Goal: Transaction & Acquisition: Purchase product/service

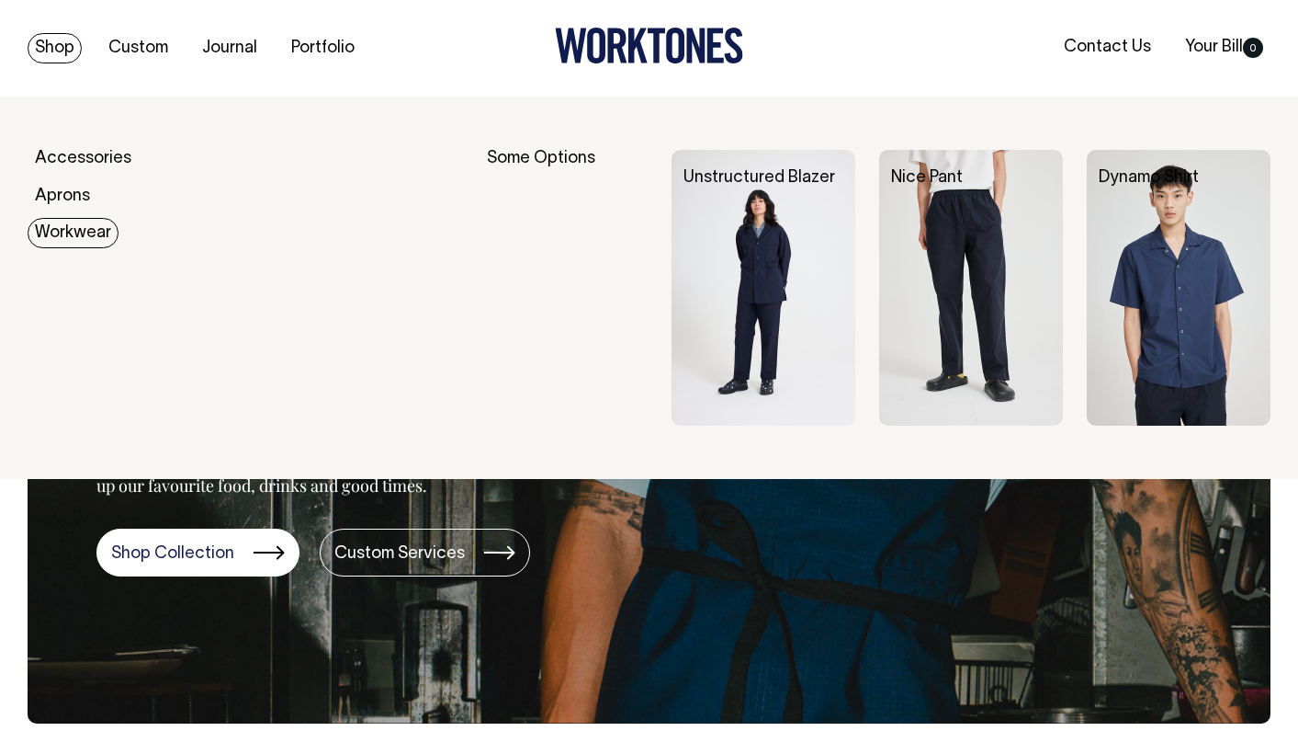
click at [72, 225] on link "Workwear" at bounding box center [73, 233] width 91 height 30
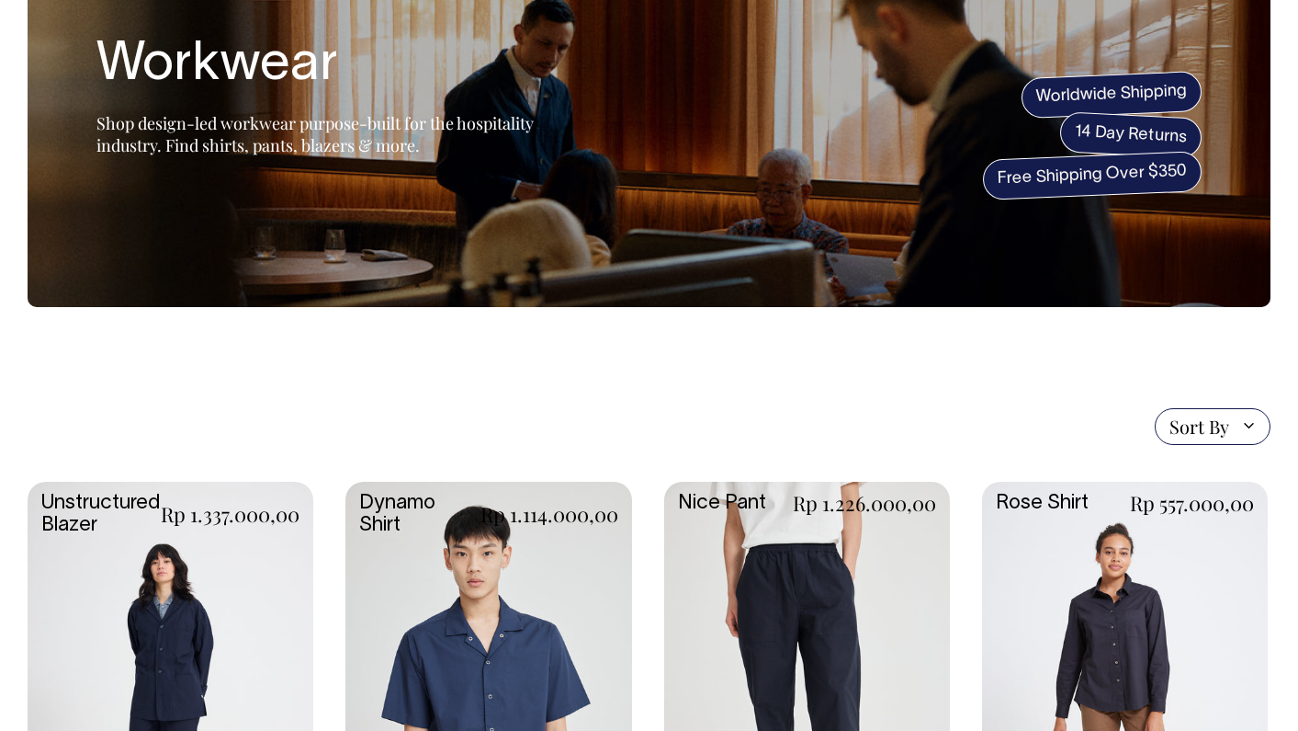
click at [786, 631] on link at bounding box center [807, 694] width 286 height 425
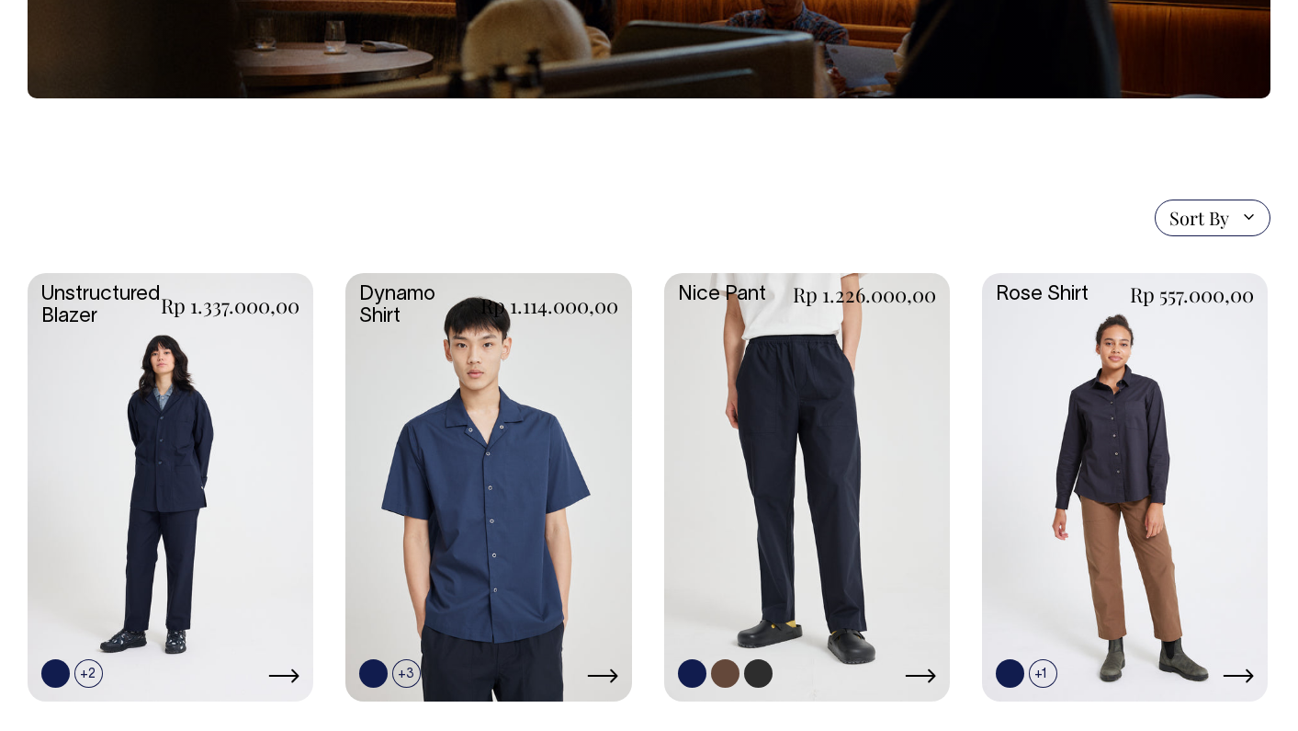
scroll to position [341, 0]
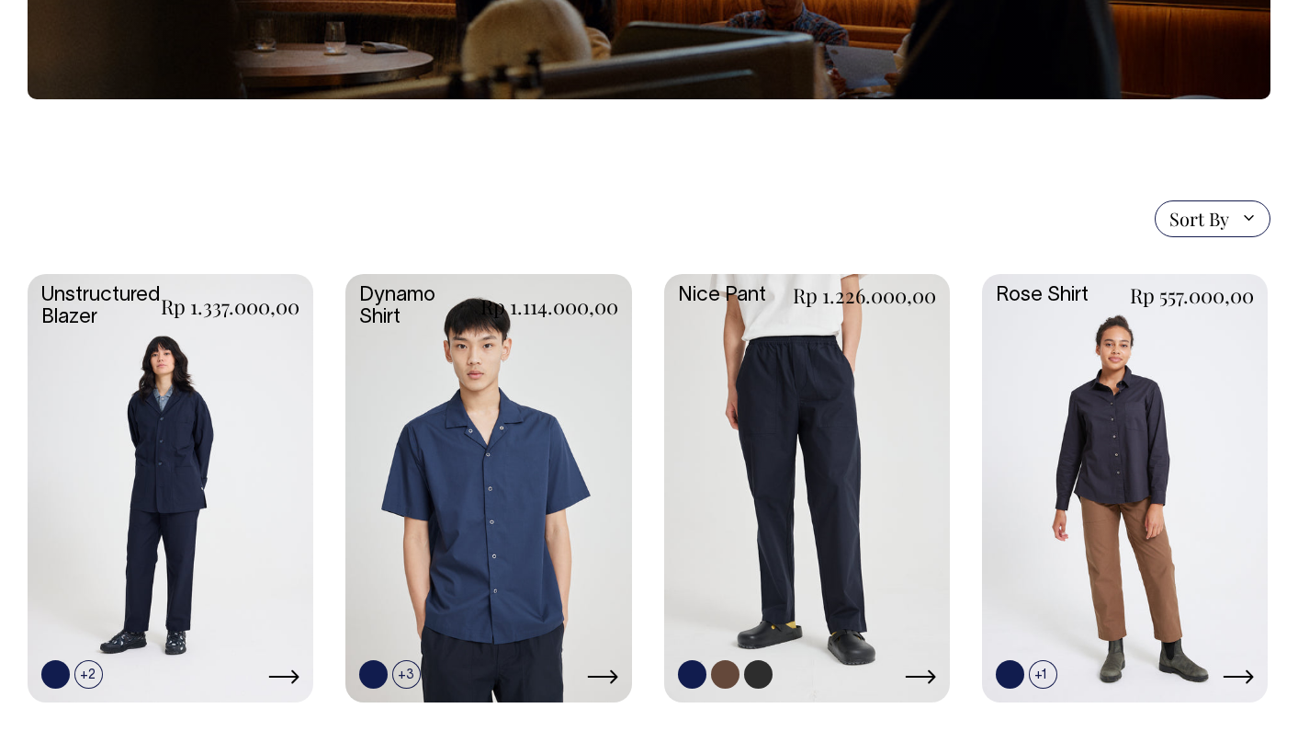
click at [877, 423] on link at bounding box center [807, 486] width 286 height 425
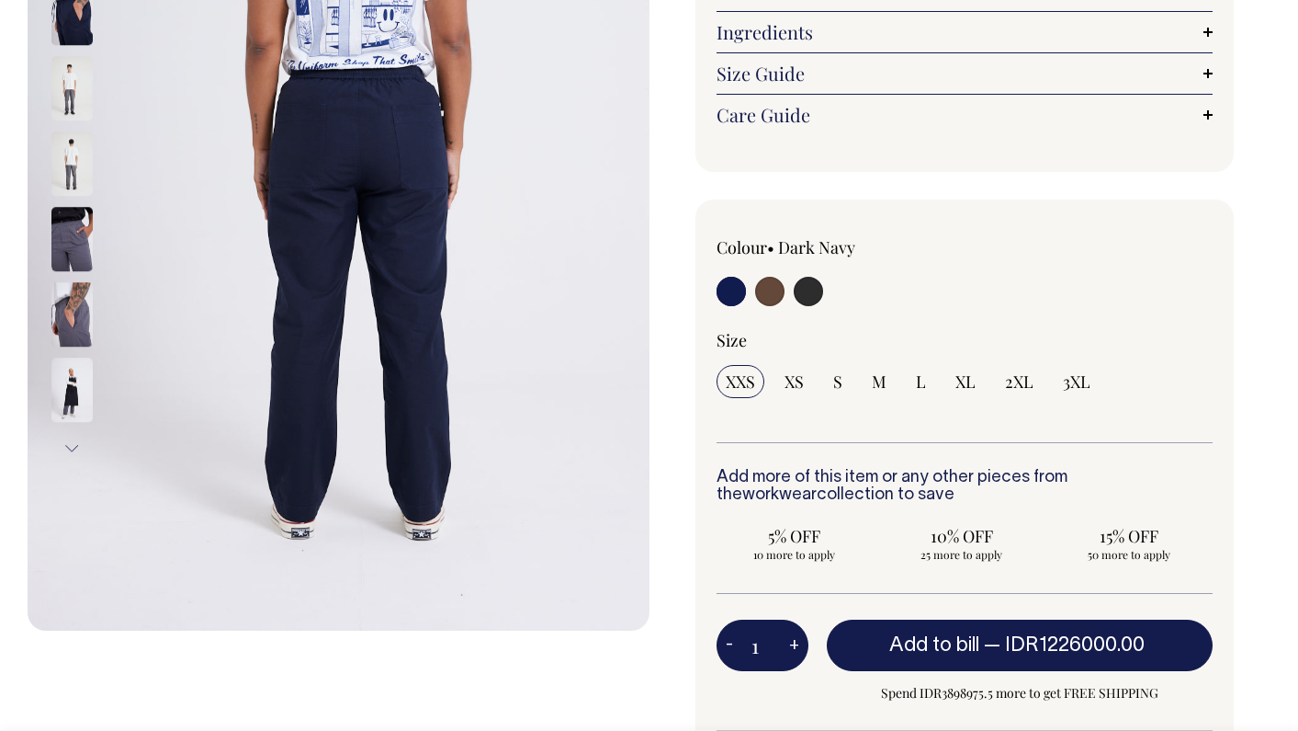
scroll to position [400, 0]
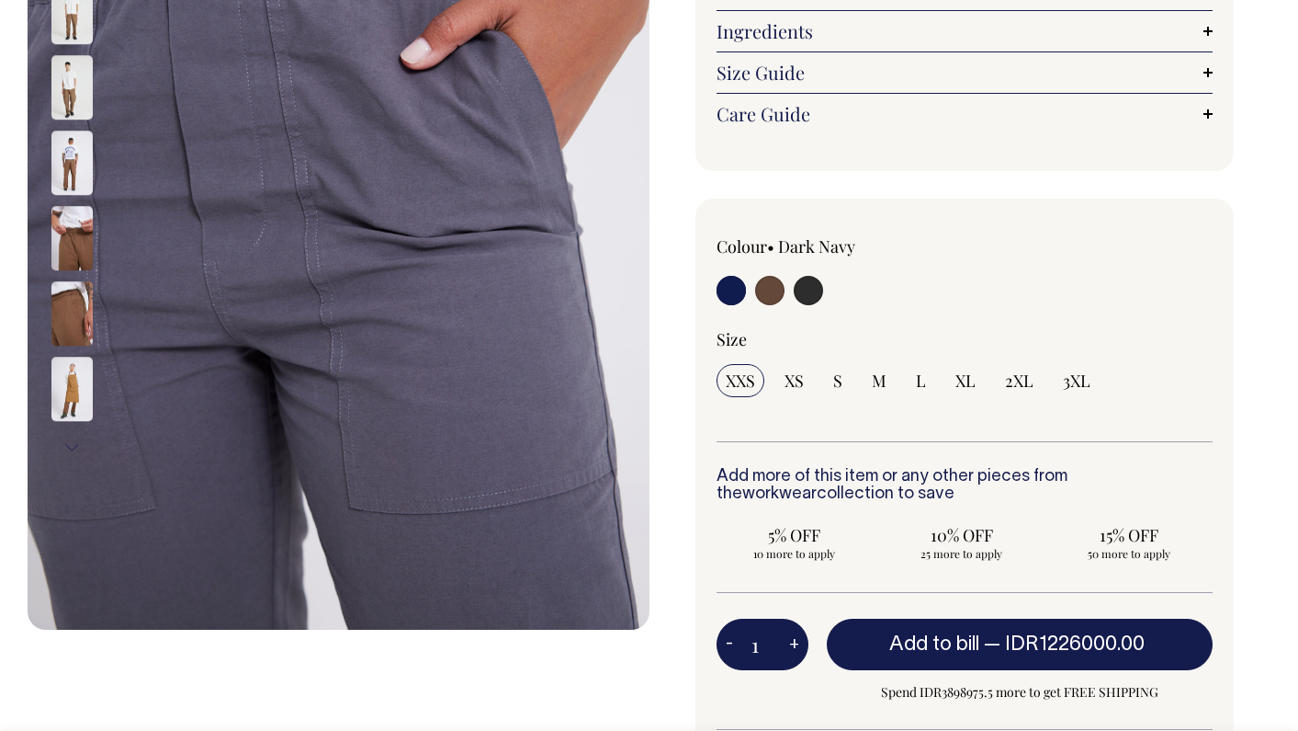
drag, startPoint x: 72, startPoint y: 341, endPoint x: 86, endPoint y: 39, distance: 302.7
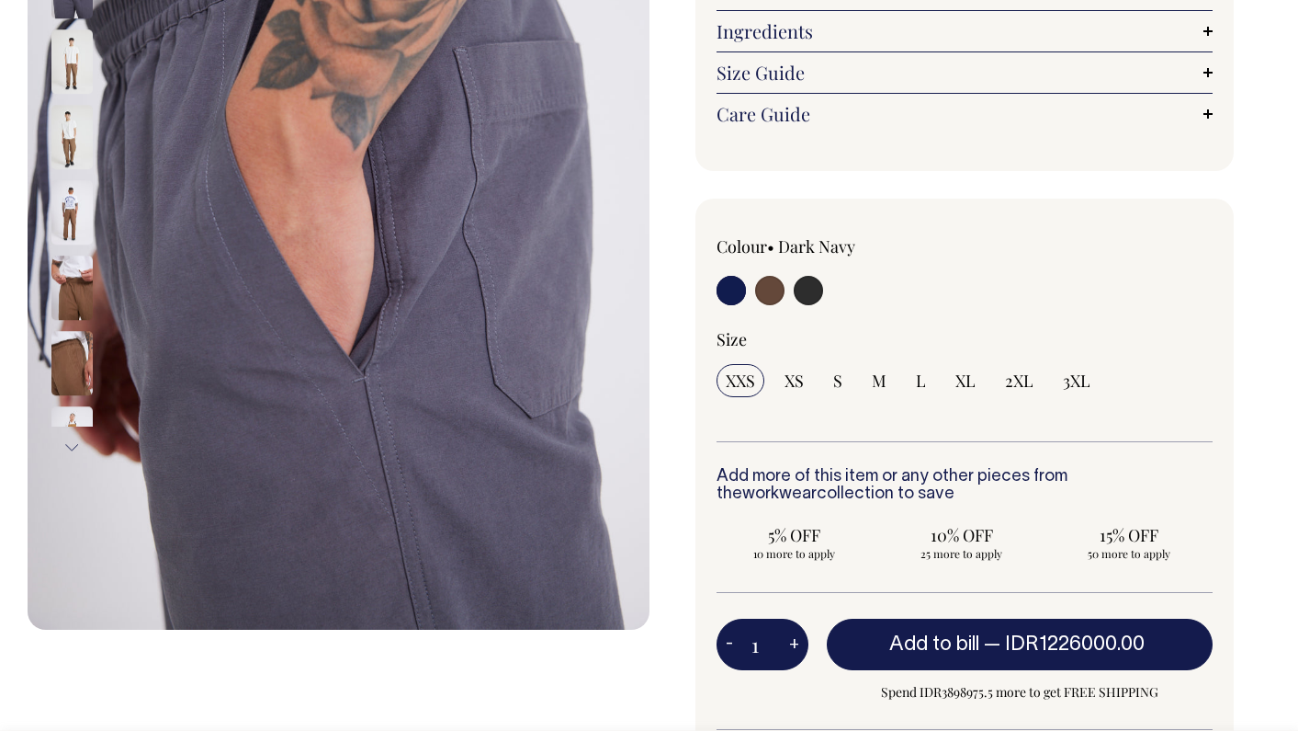
drag, startPoint x: 58, startPoint y: 245, endPoint x: 63, endPoint y: -53, distance: 298.7
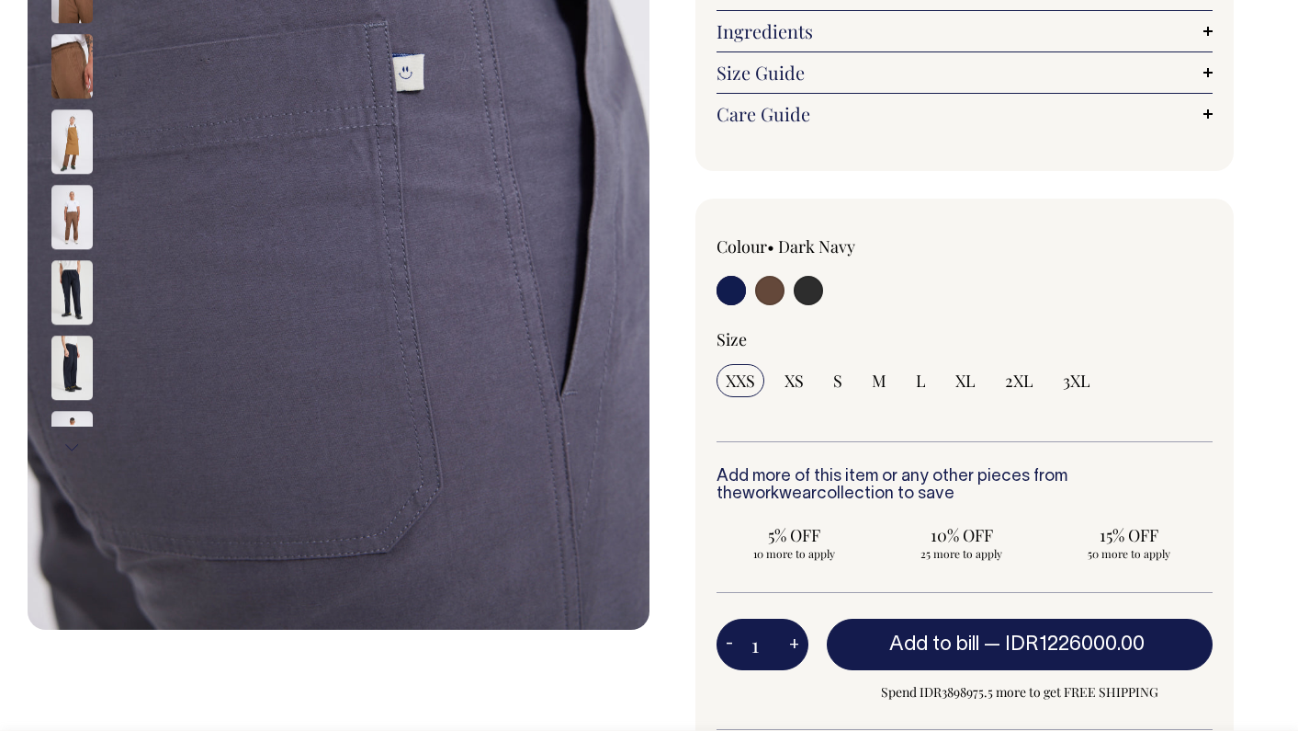
drag, startPoint x: 74, startPoint y: 332, endPoint x: 88, endPoint y: 8, distance: 323.8
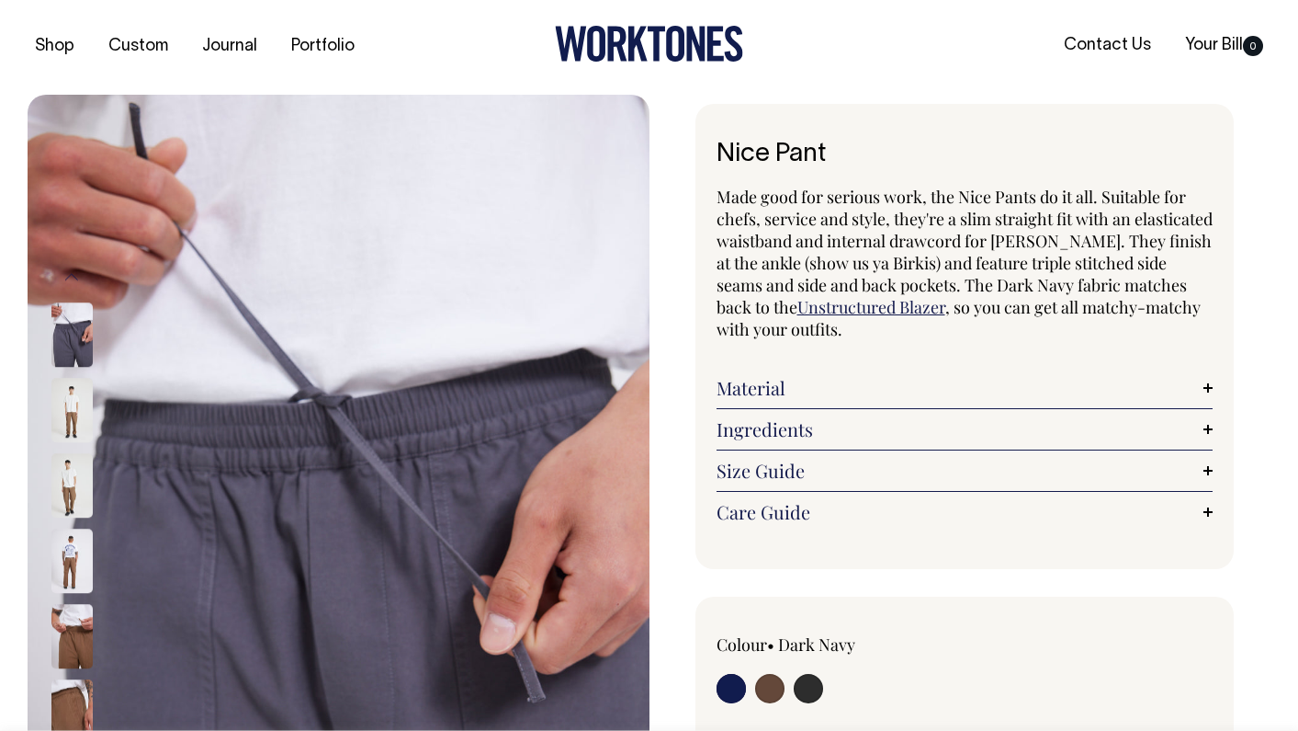
scroll to position [0, 0]
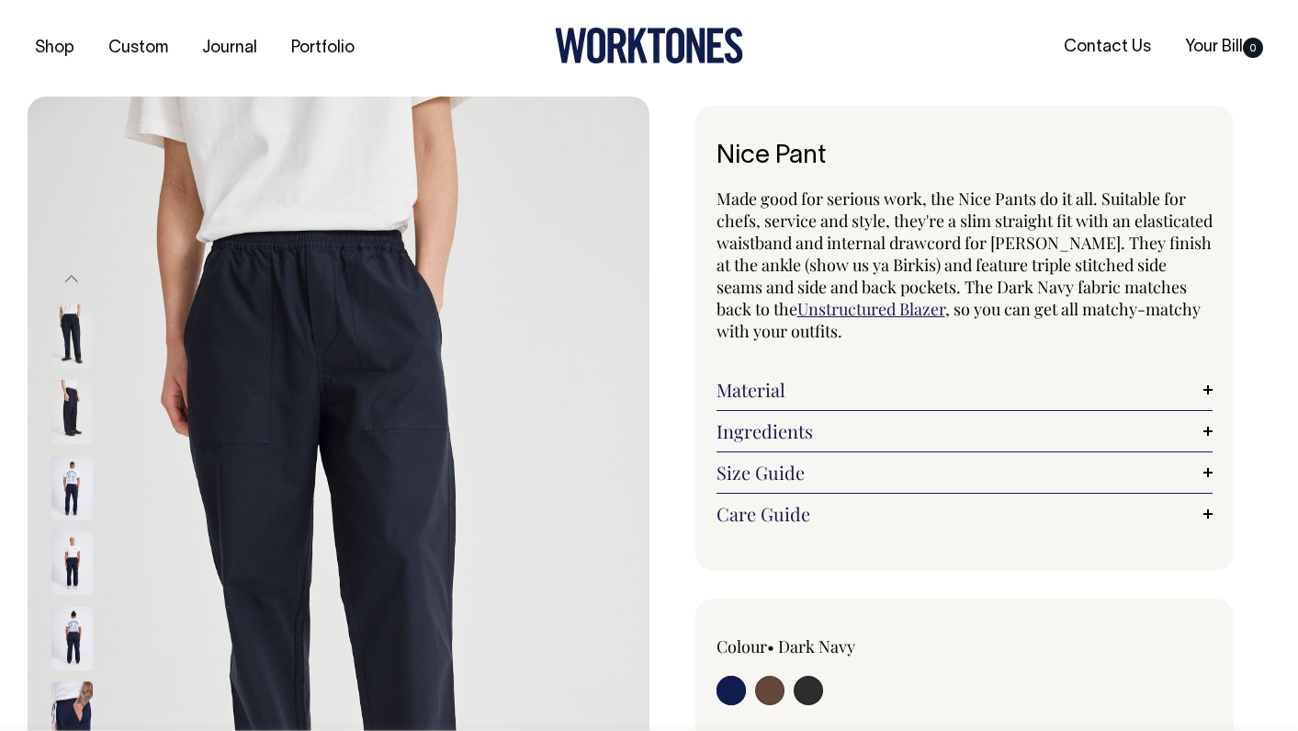
click at [81, 278] on button "Previous" at bounding box center [72, 278] width 28 height 41
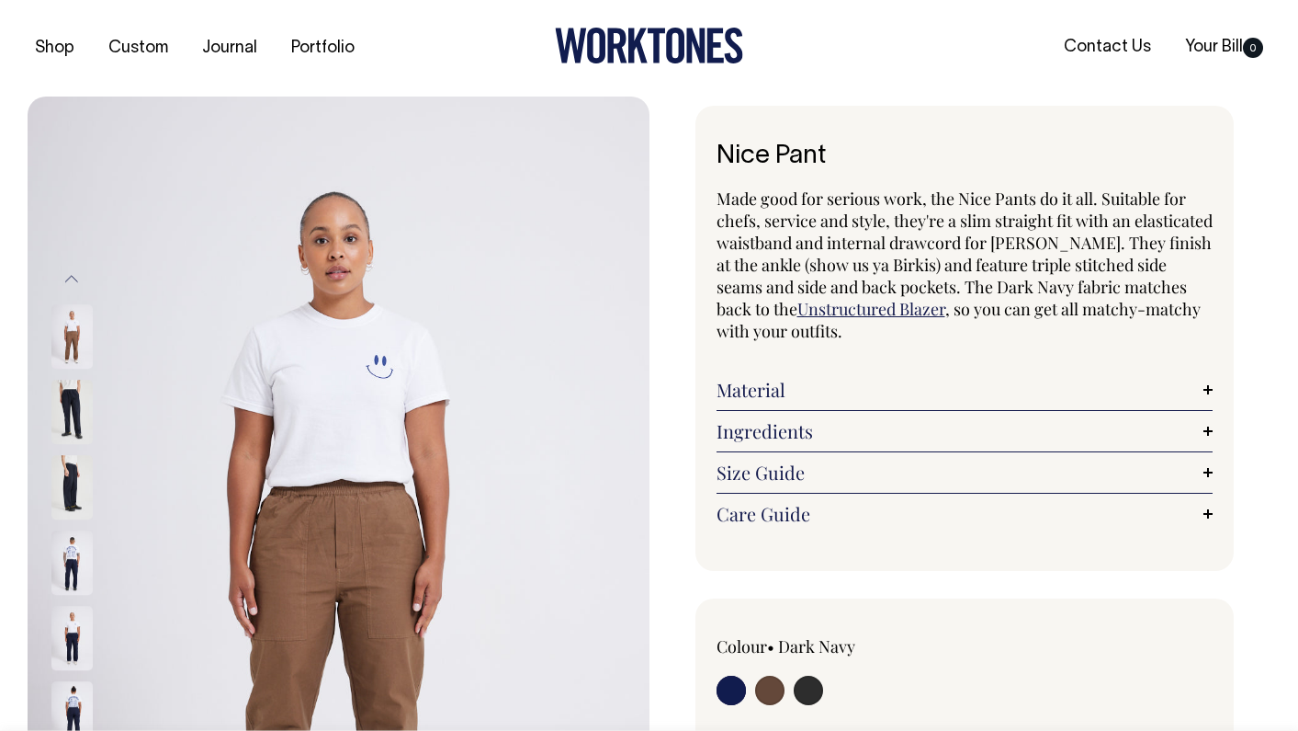
click at [81, 278] on button "Previous" at bounding box center [72, 278] width 28 height 41
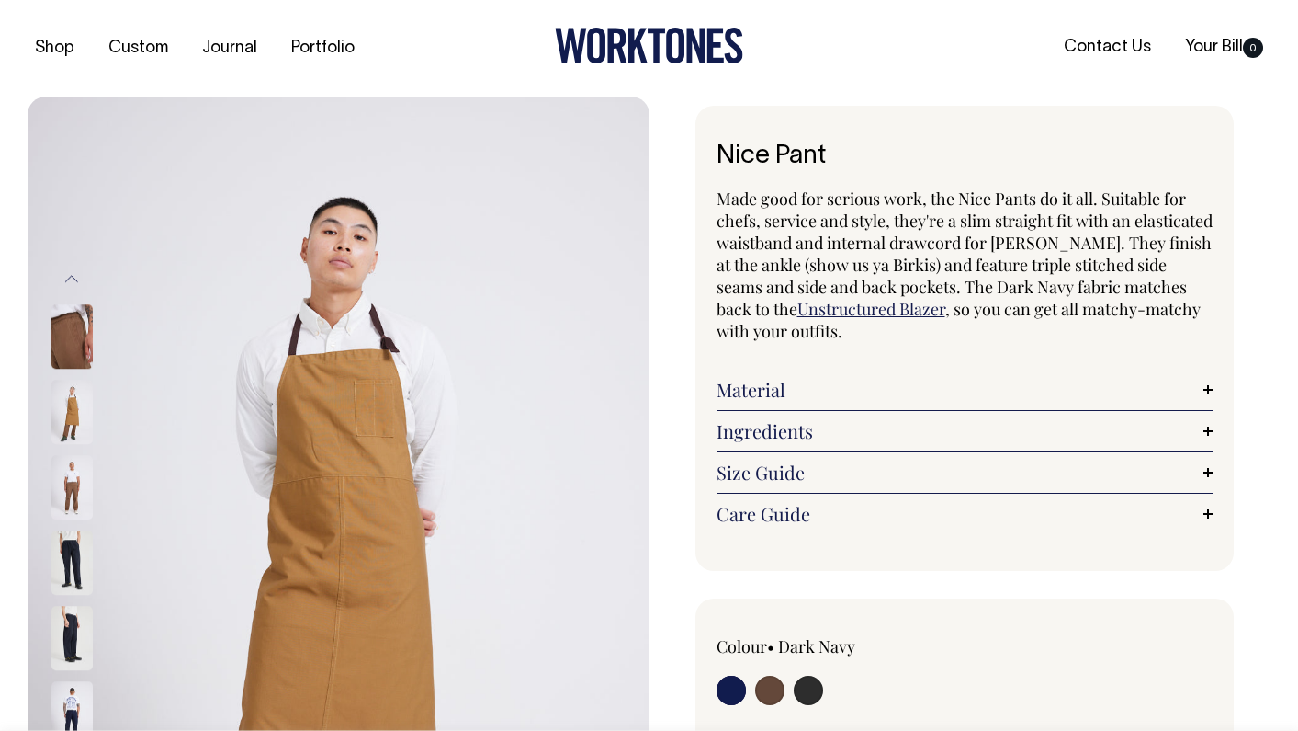
click at [81, 278] on button "Previous" at bounding box center [72, 278] width 28 height 41
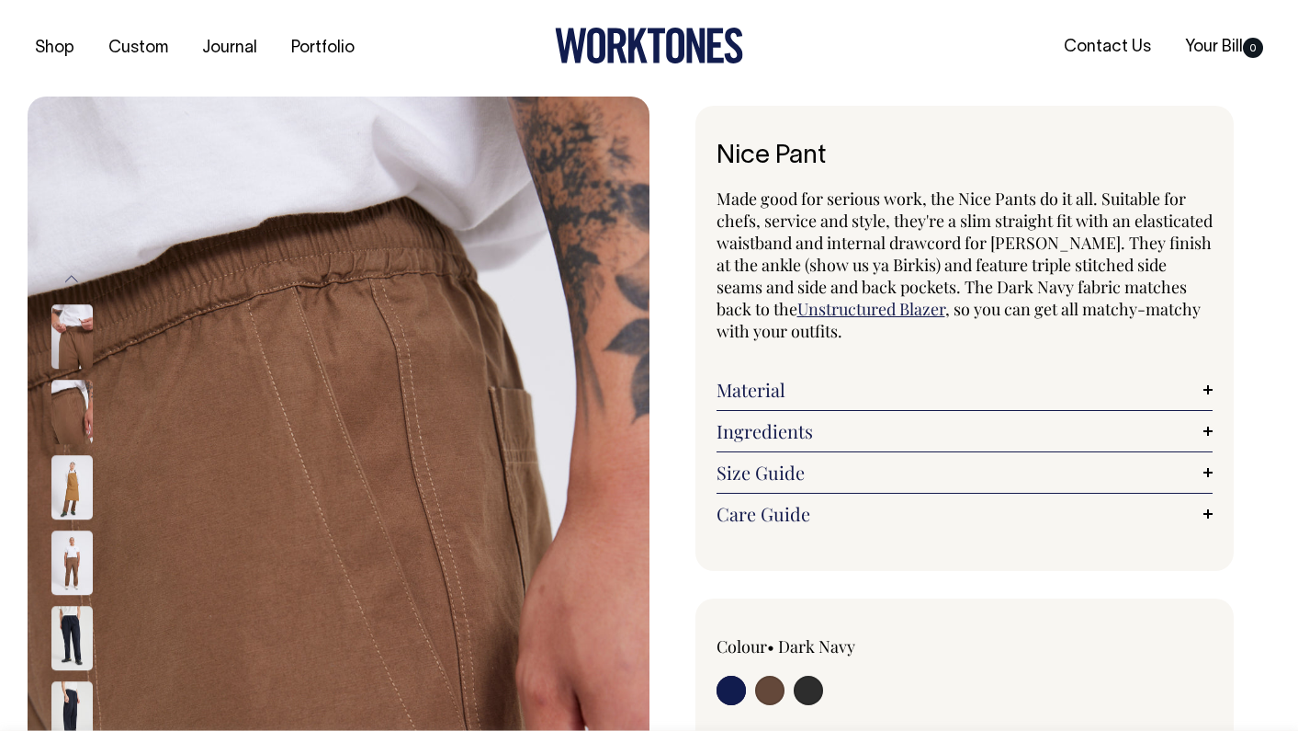
click at [81, 278] on button "Previous" at bounding box center [72, 278] width 28 height 41
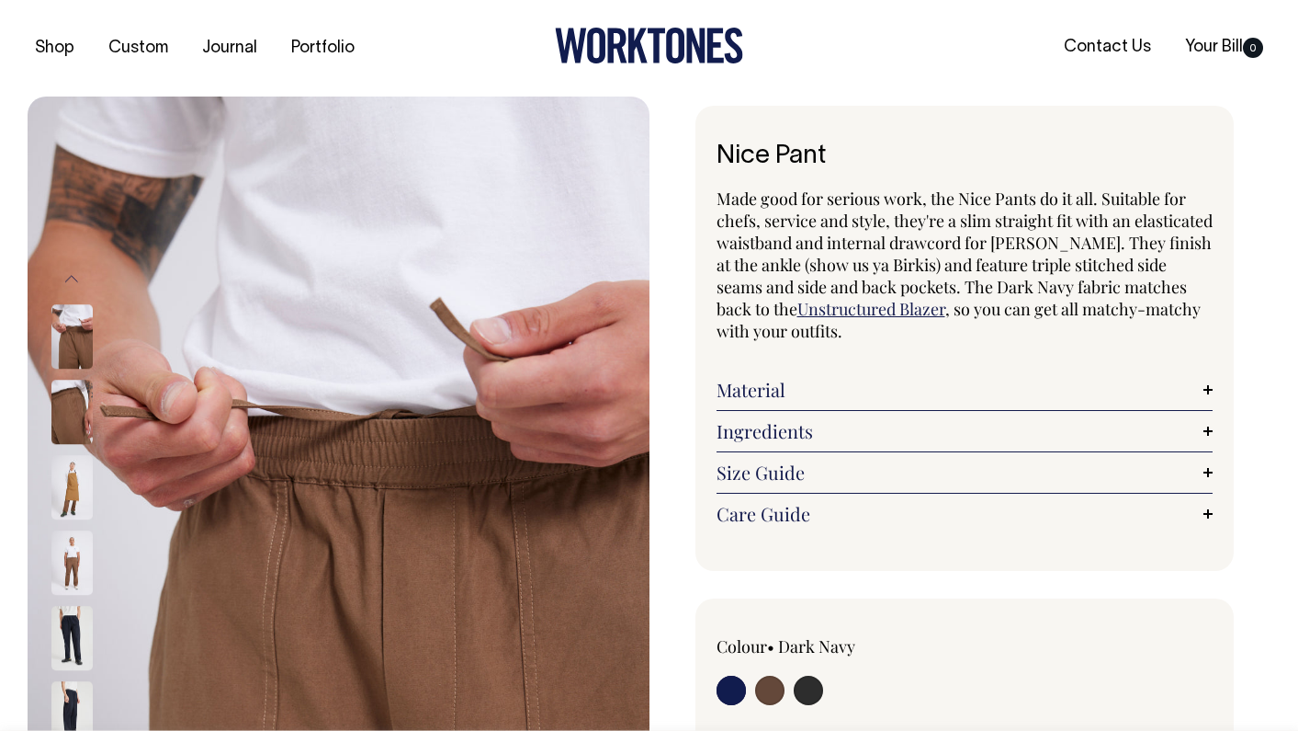
click at [80, 278] on button "Previous" at bounding box center [72, 278] width 28 height 41
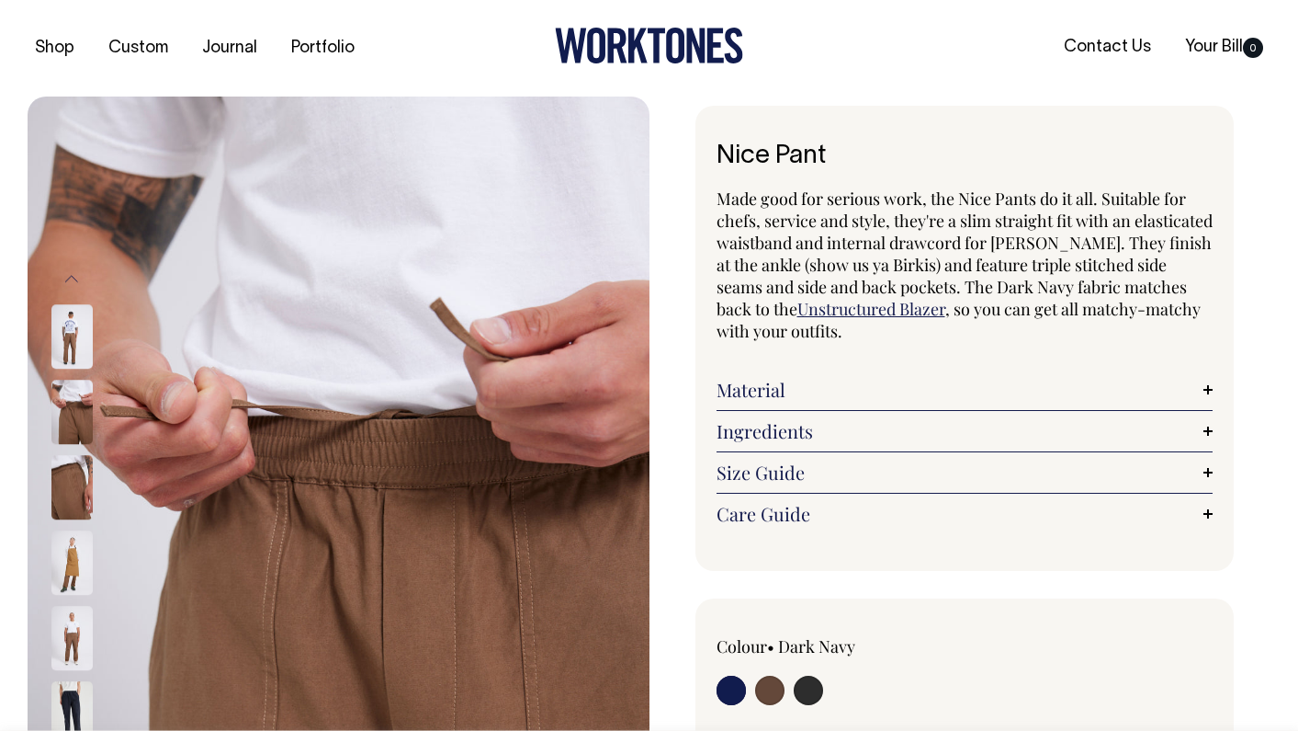
click at [80, 278] on button "Previous" at bounding box center [72, 278] width 28 height 41
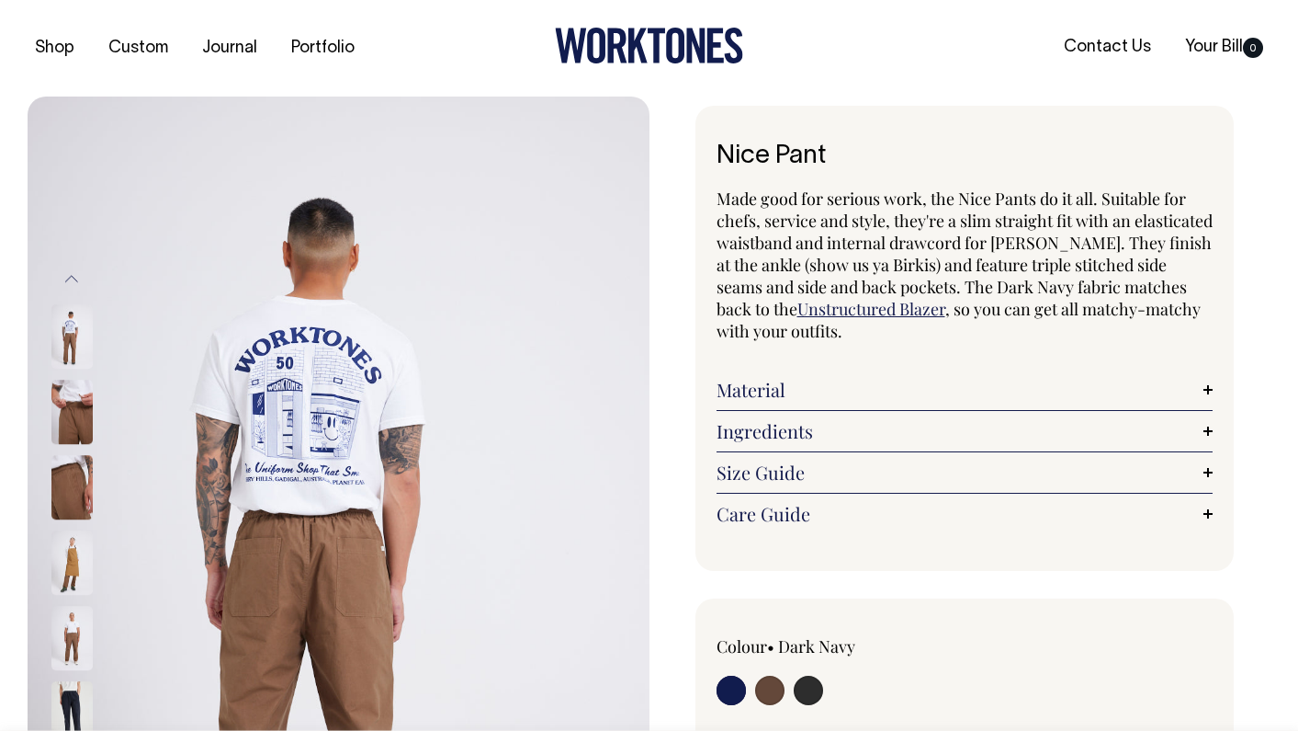
click at [80, 278] on button "Previous" at bounding box center [72, 278] width 28 height 41
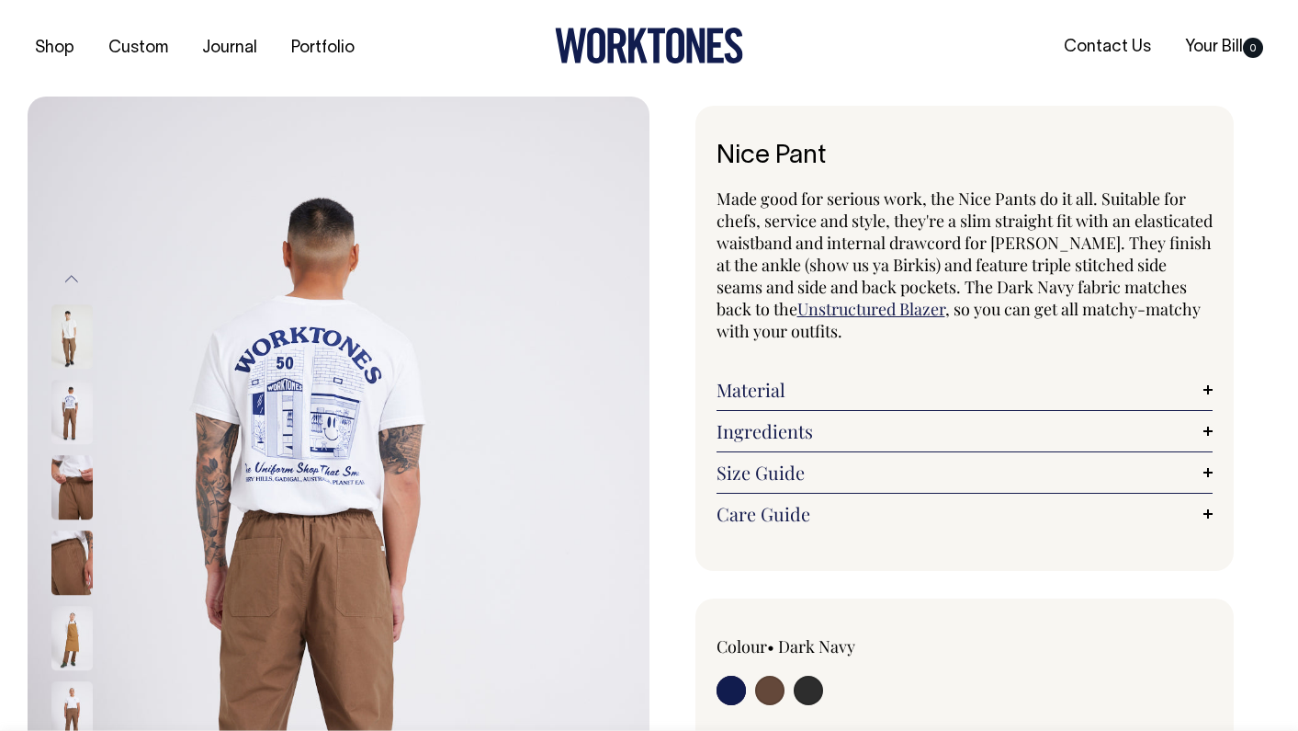
click at [80, 278] on button "Previous" at bounding box center [72, 278] width 28 height 41
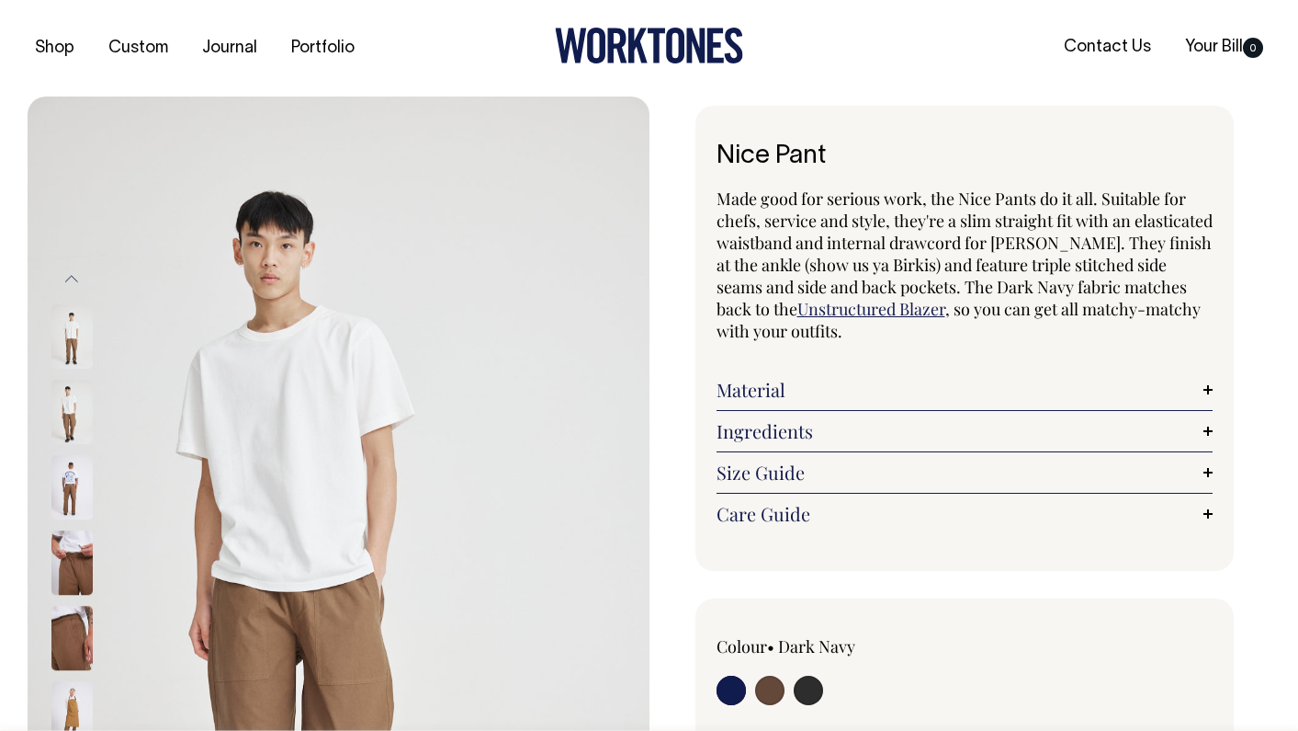
click at [80, 278] on button "Previous" at bounding box center [72, 278] width 28 height 41
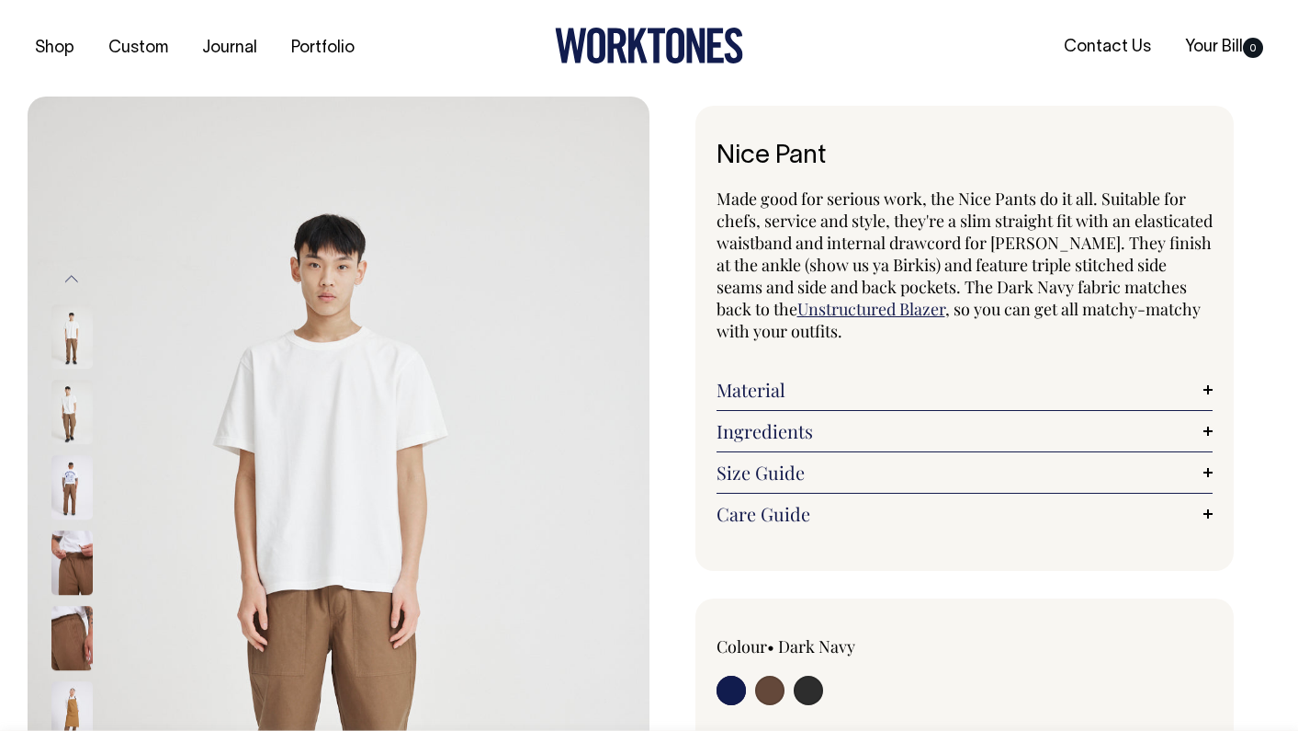
click at [80, 278] on button "Previous" at bounding box center [72, 278] width 28 height 41
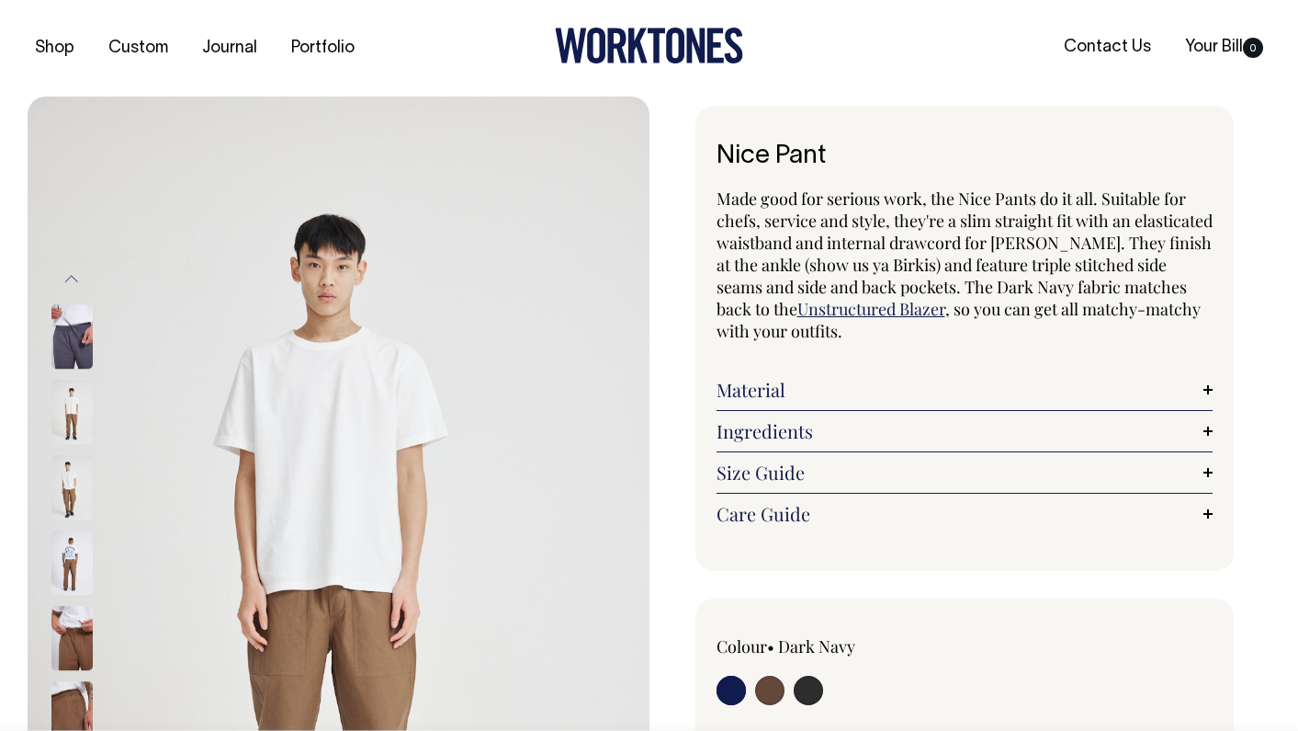
click at [80, 278] on button "Previous" at bounding box center [72, 278] width 28 height 41
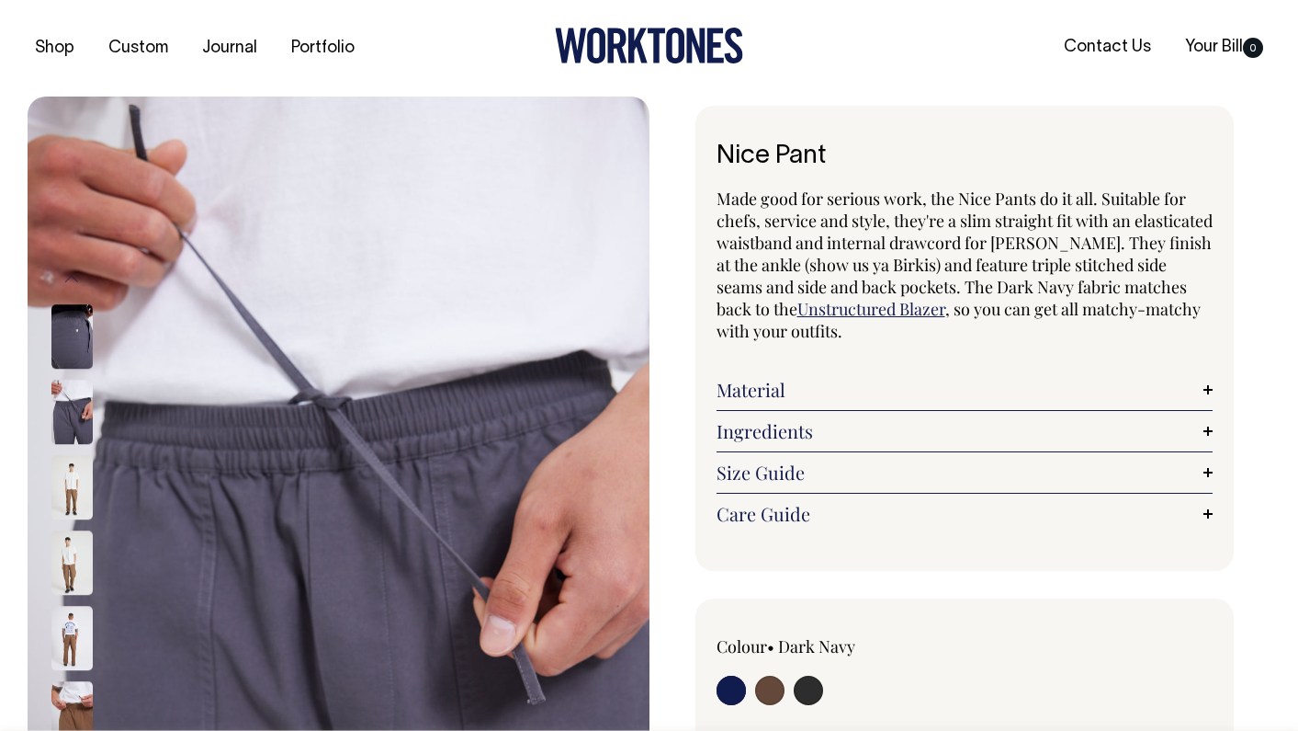
click at [80, 278] on button "Previous" at bounding box center [72, 278] width 28 height 41
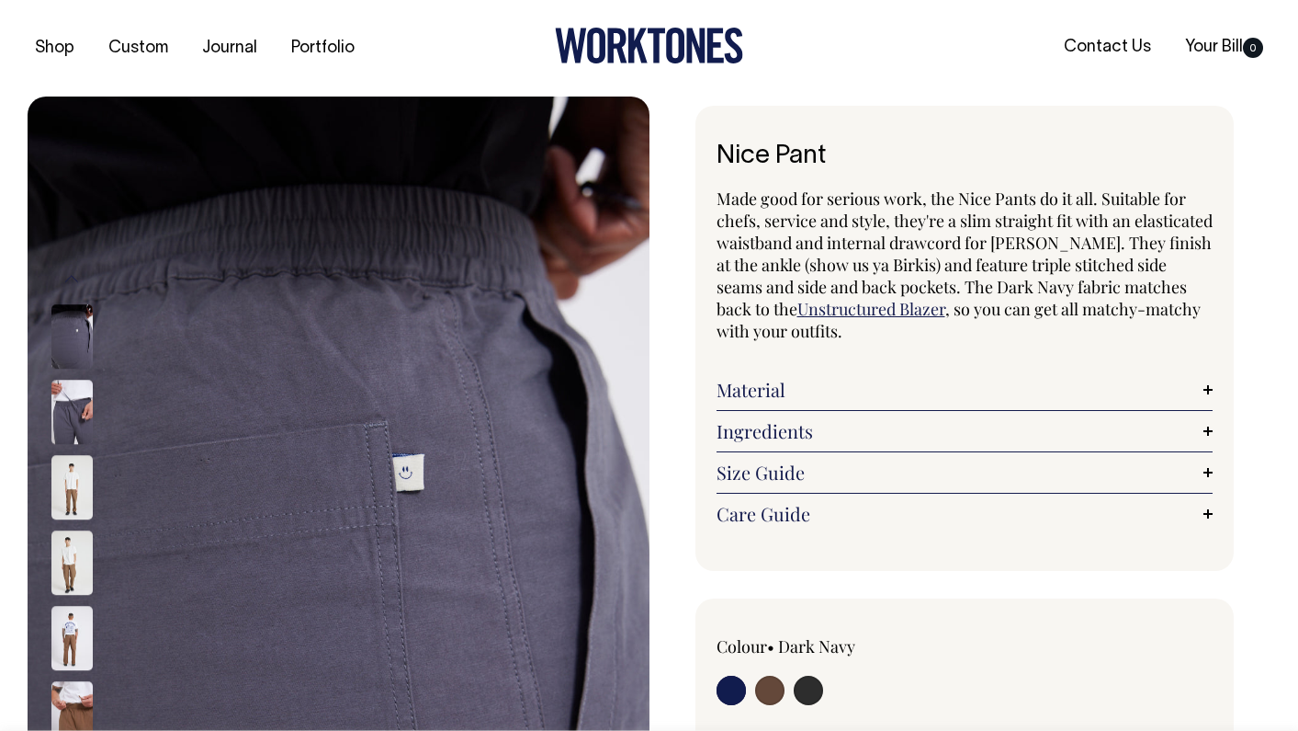
click at [80, 278] on button "Previous" at bounding box center [72, 278] width 28 height 41
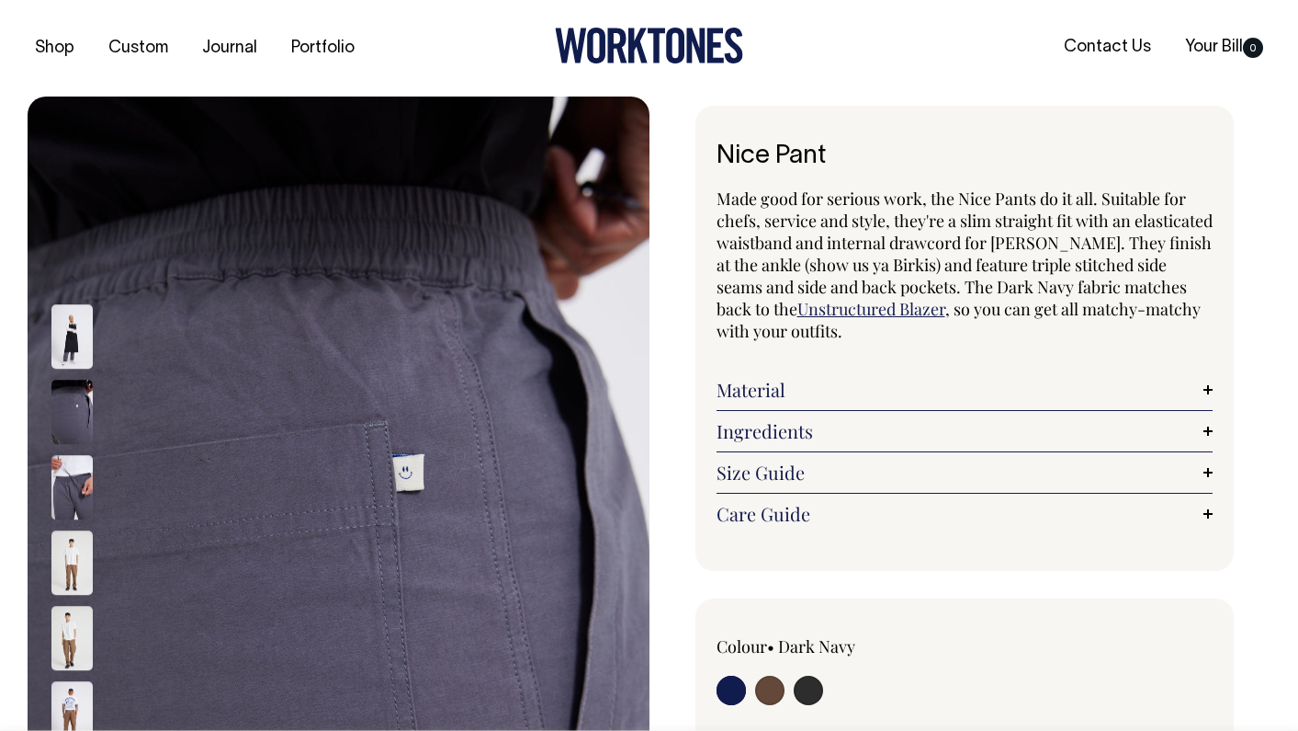
click at [80, 278] on button "Previous" at bounding box center [72, 278] width 28 height 41
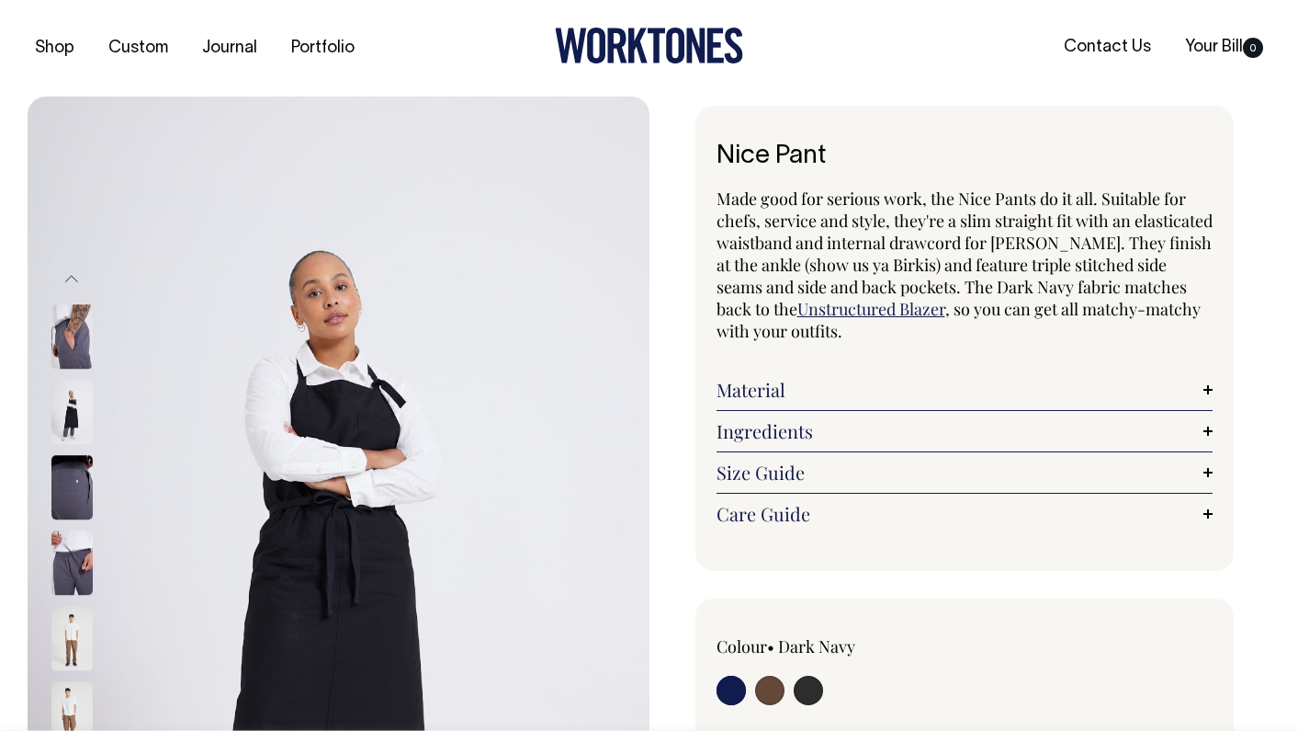
click at [80, 278] on button "Previous" at bounding box center [72, 278] width 28 height 41
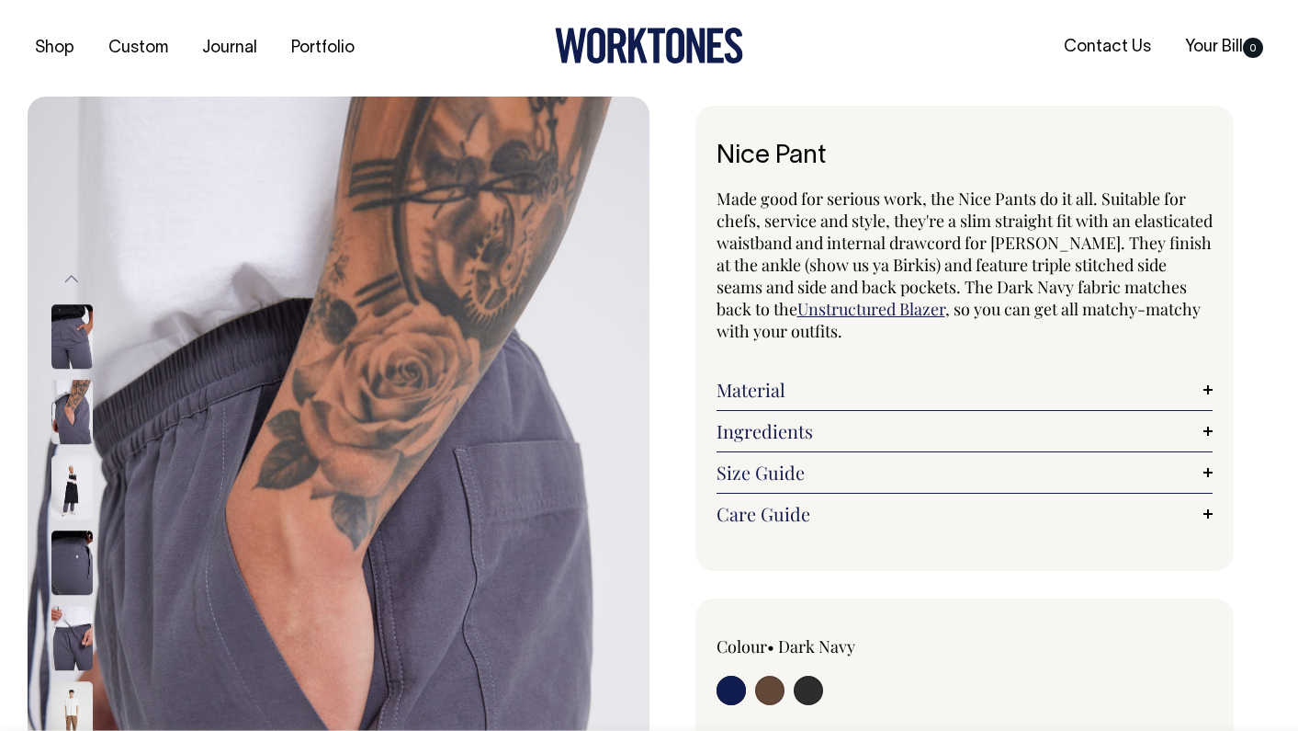
click at [80, 278] on button "Previous" at bounding box center [72, 278] width 28 height 41
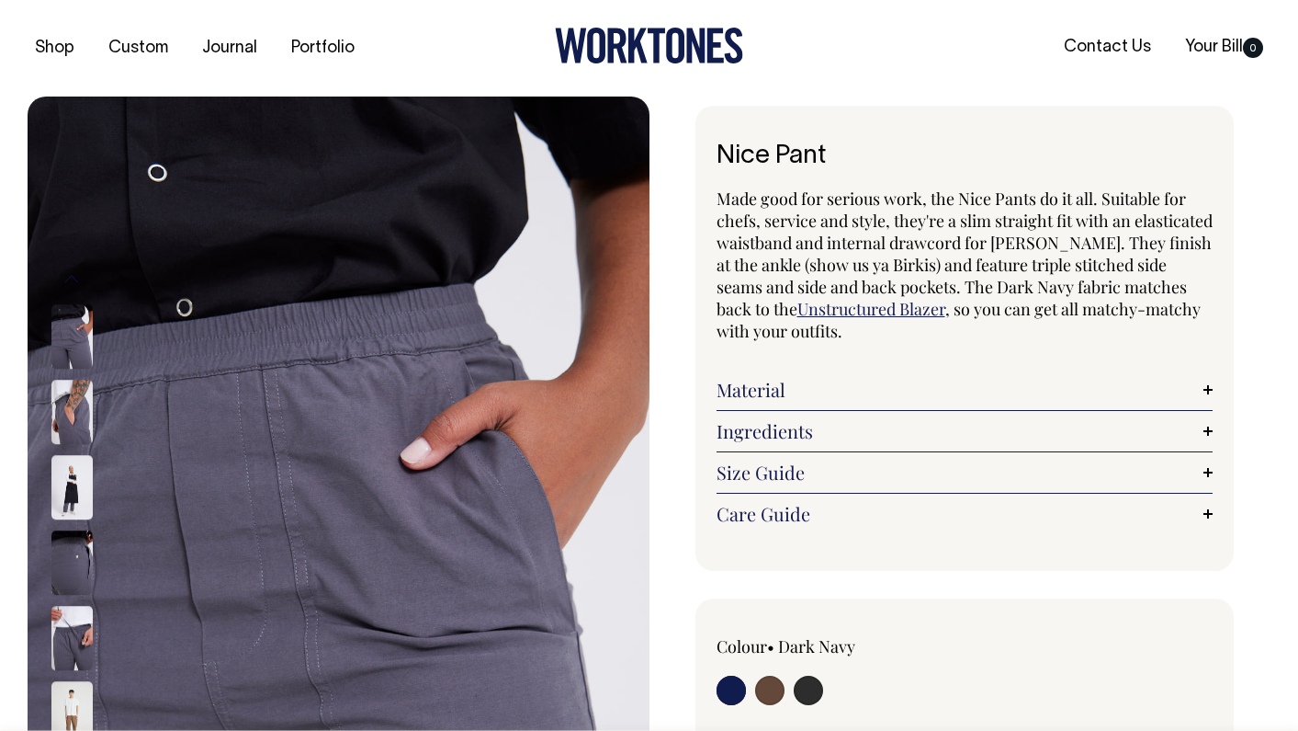
click at [80, 278] on button "Previous" at bounding box center [72, 278] width 28 height 41
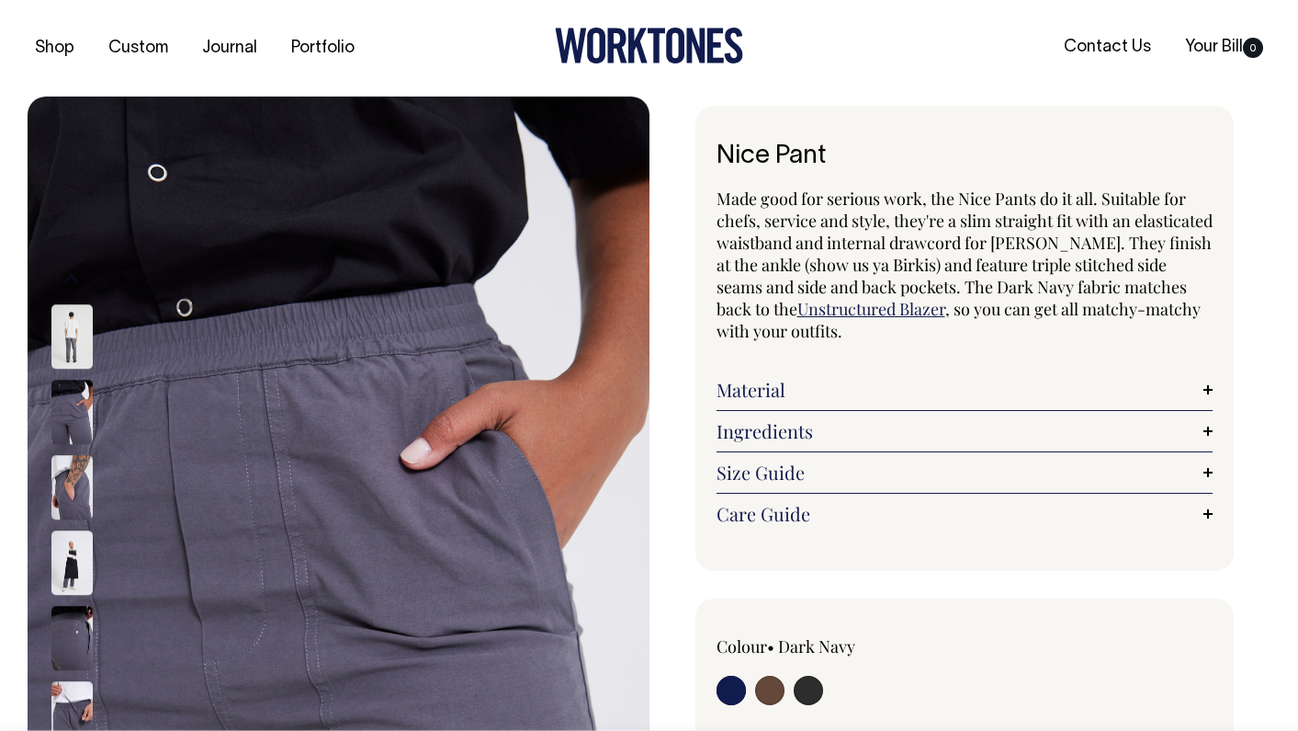
click at [80, 278] on button "Previous" at bounding box center [72, 278] width 28 height 41
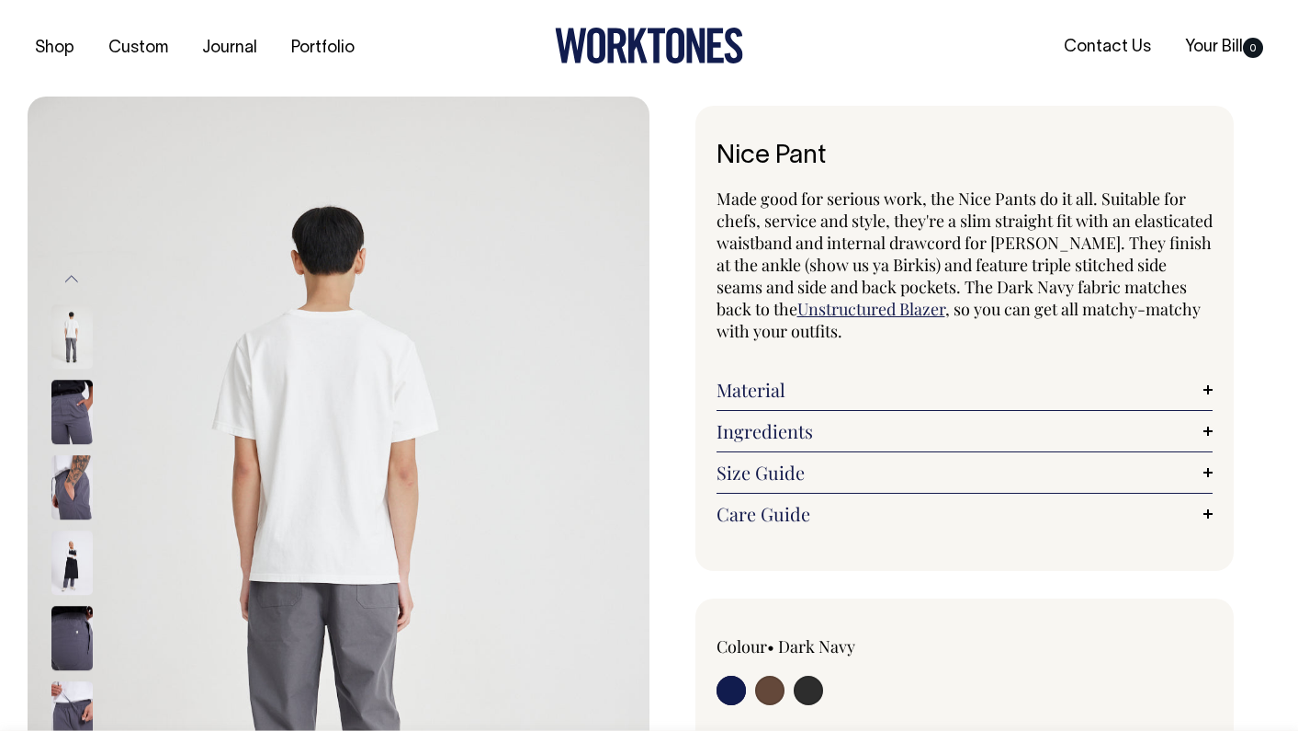
click at [80, 278] on button "Previous" at bounding box center [72, 278] width 28 height 41
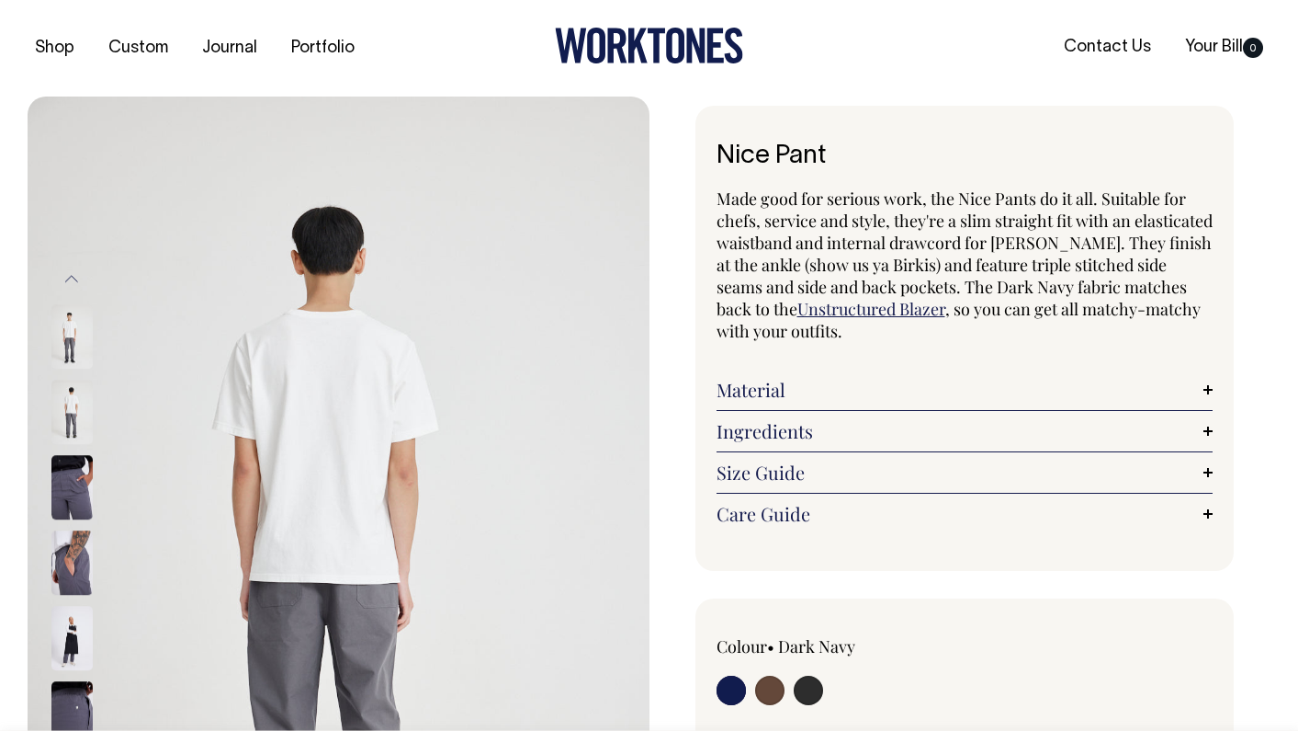
click at [80, 278] on button "Previous" at bounding box center [72, 278] width 28 height 41
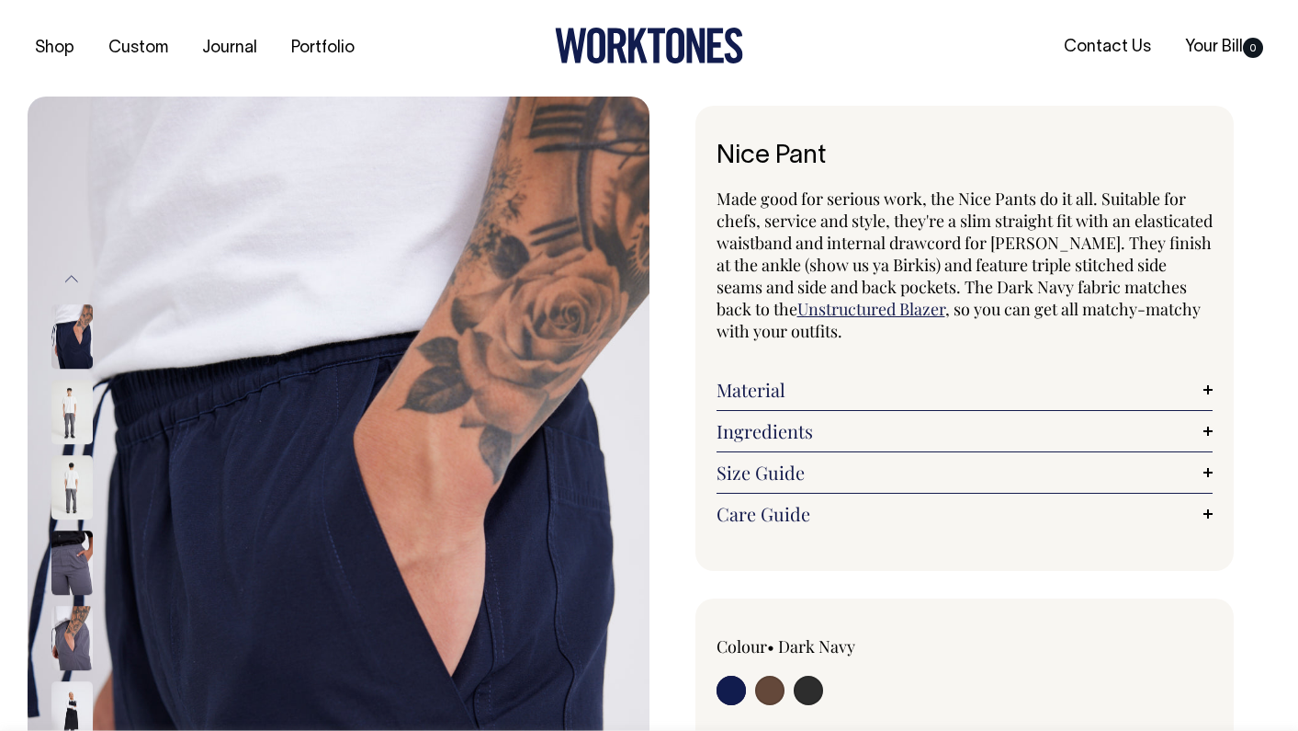
click at [80, 278] on button "Previous" at bounding box center [72, 278] width 28 height 41
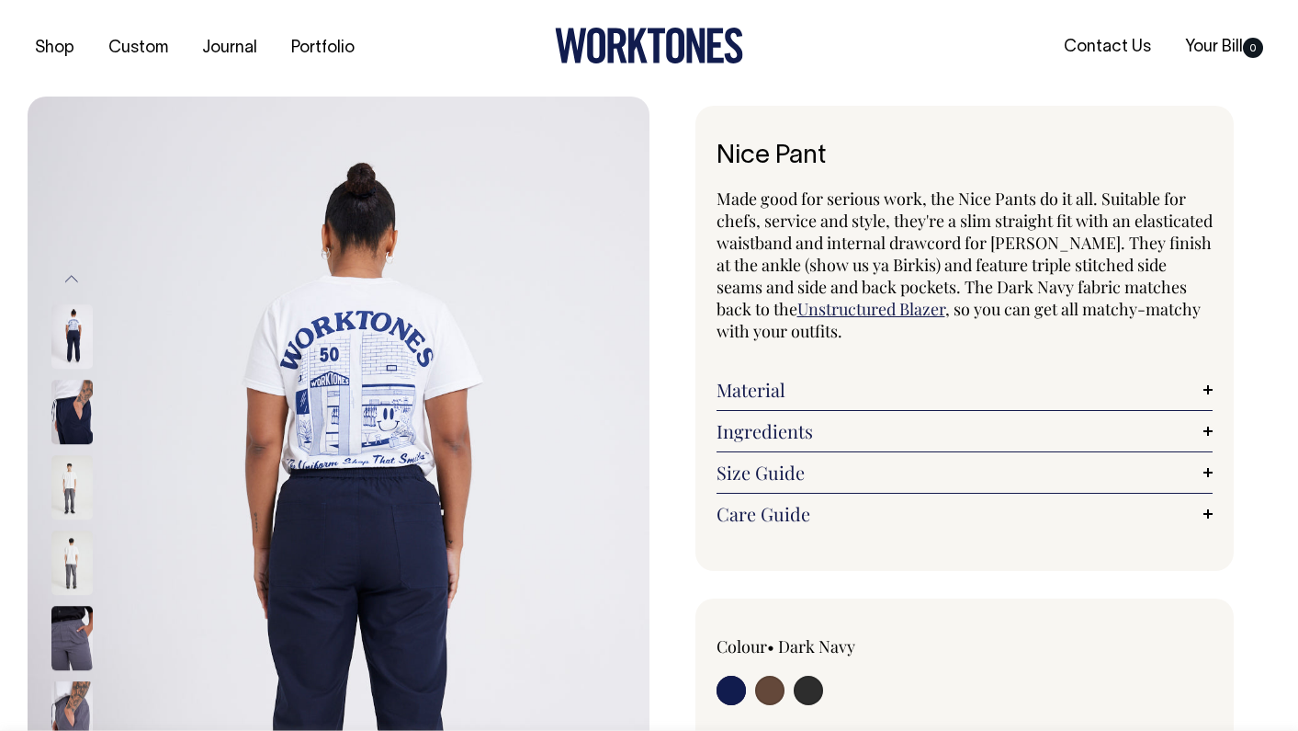
click at [80, 278] on button "Previous" at bounding box center [72, 278] width 28 height 41
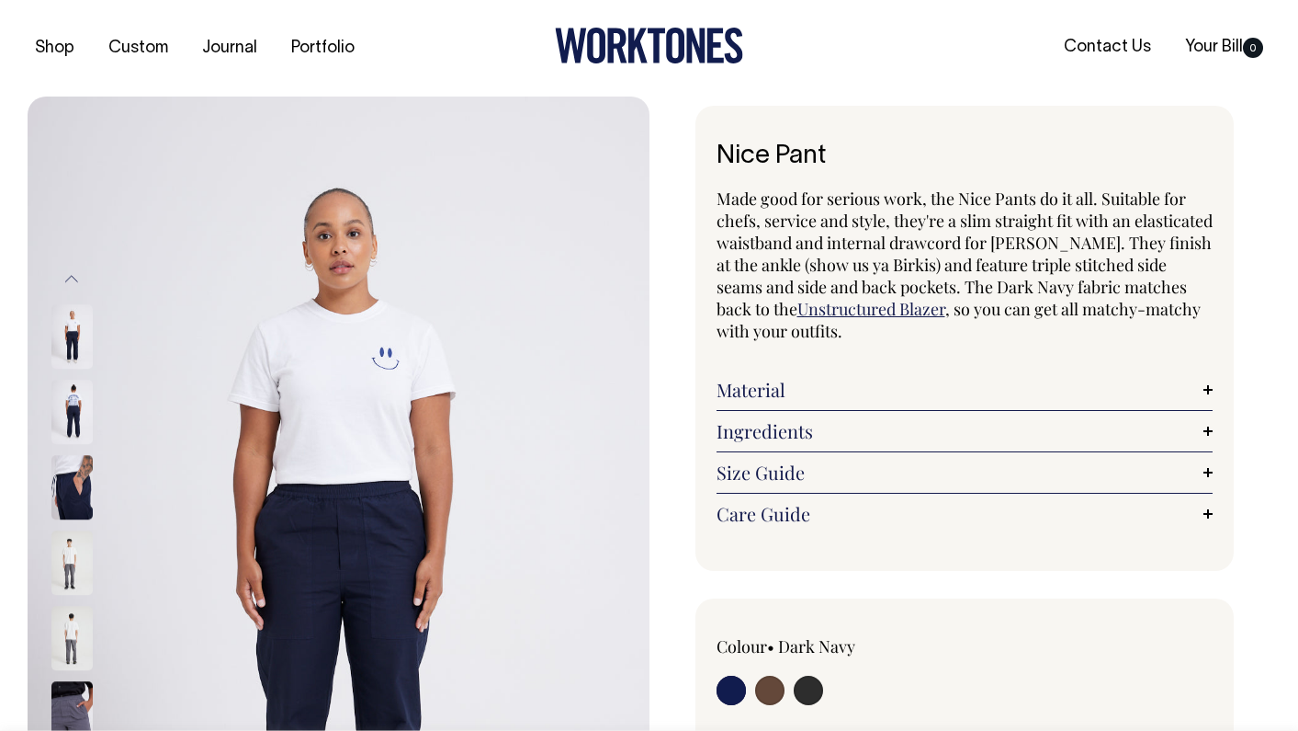
click at [80, 278] on button "Previous" at bounding box center [72, 278] width 28 height 41
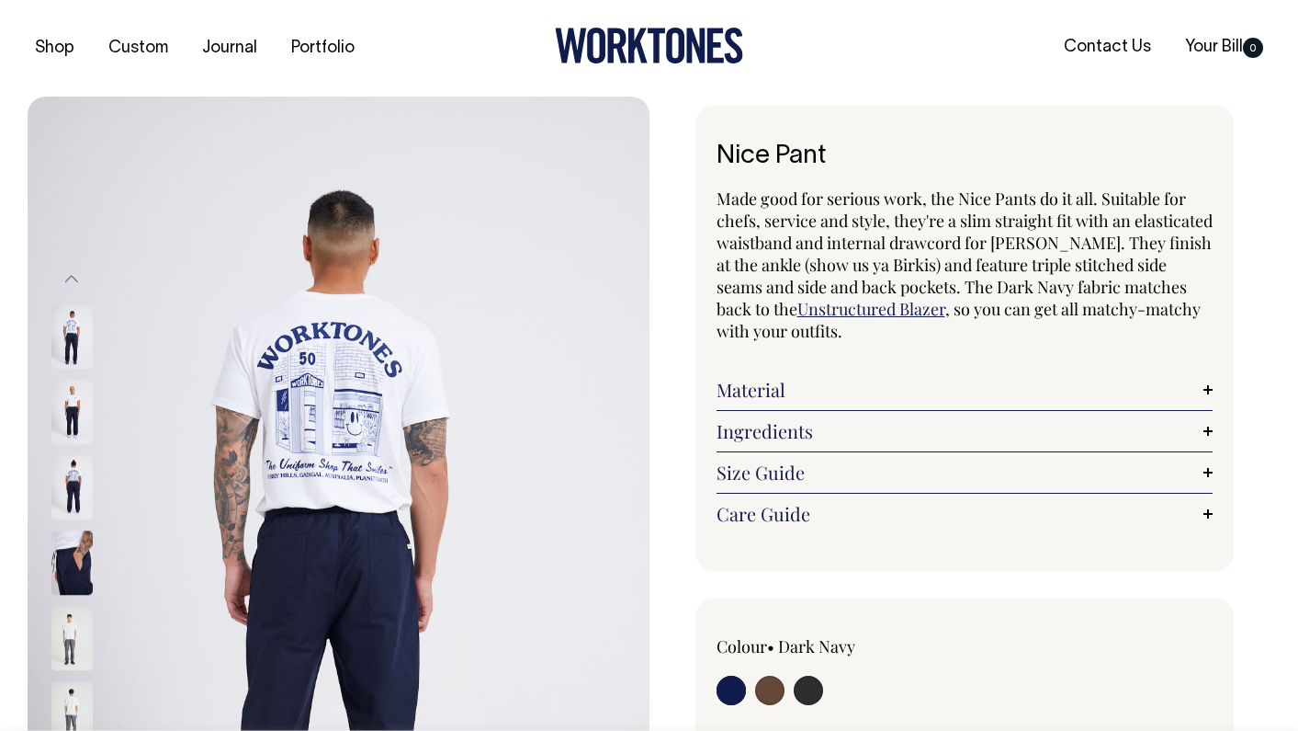
click at [80, 278] on button "Previous" at bounding box center [72, 278] width 28 height 41
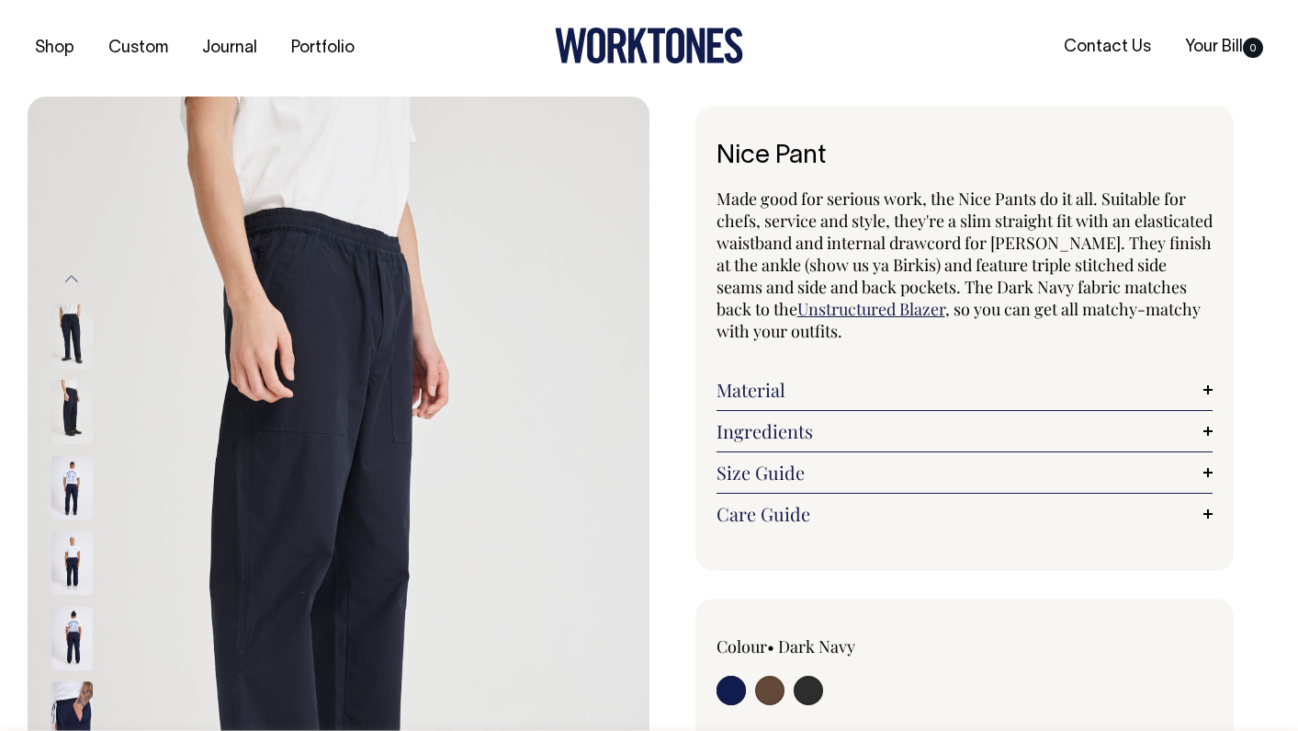
click at [80, 278] on button "Previous" at bounding box center [72, 278] width 28 height 41
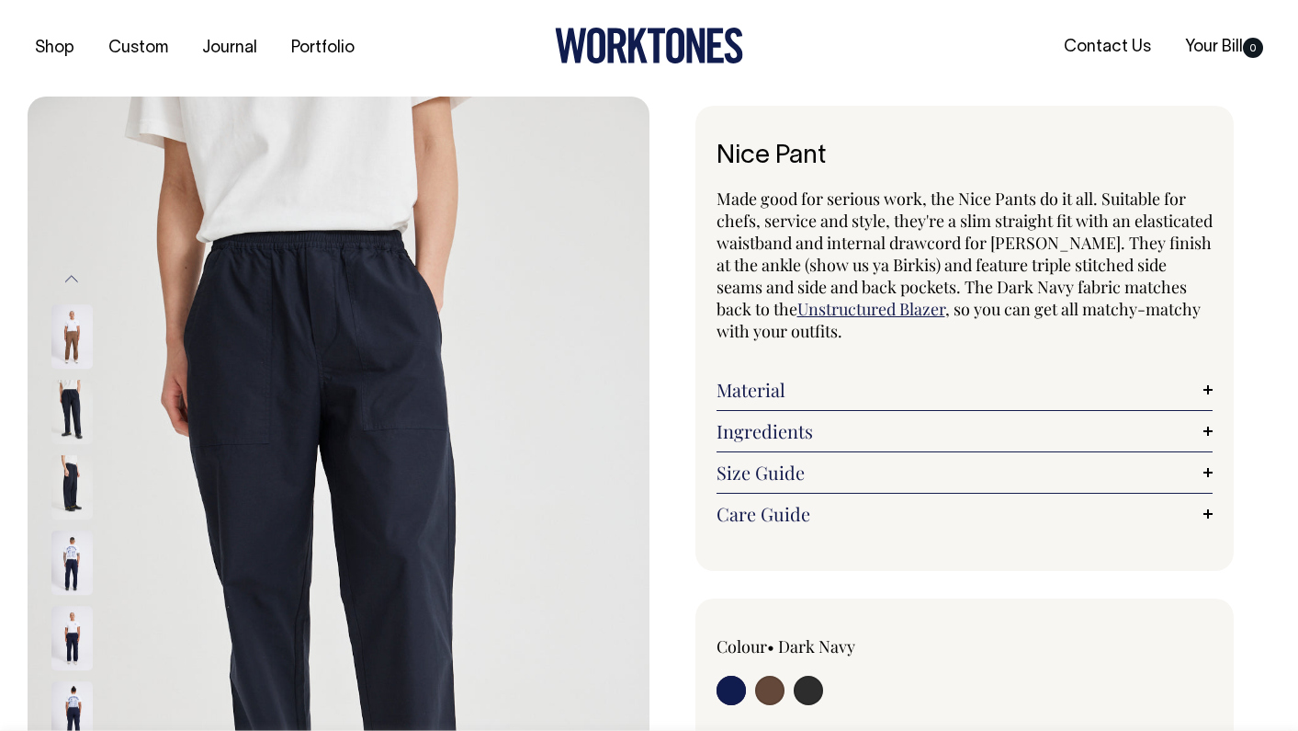
click at [80, 278] on button "Previous" at bounding box center [72, 278] width 28 height 41
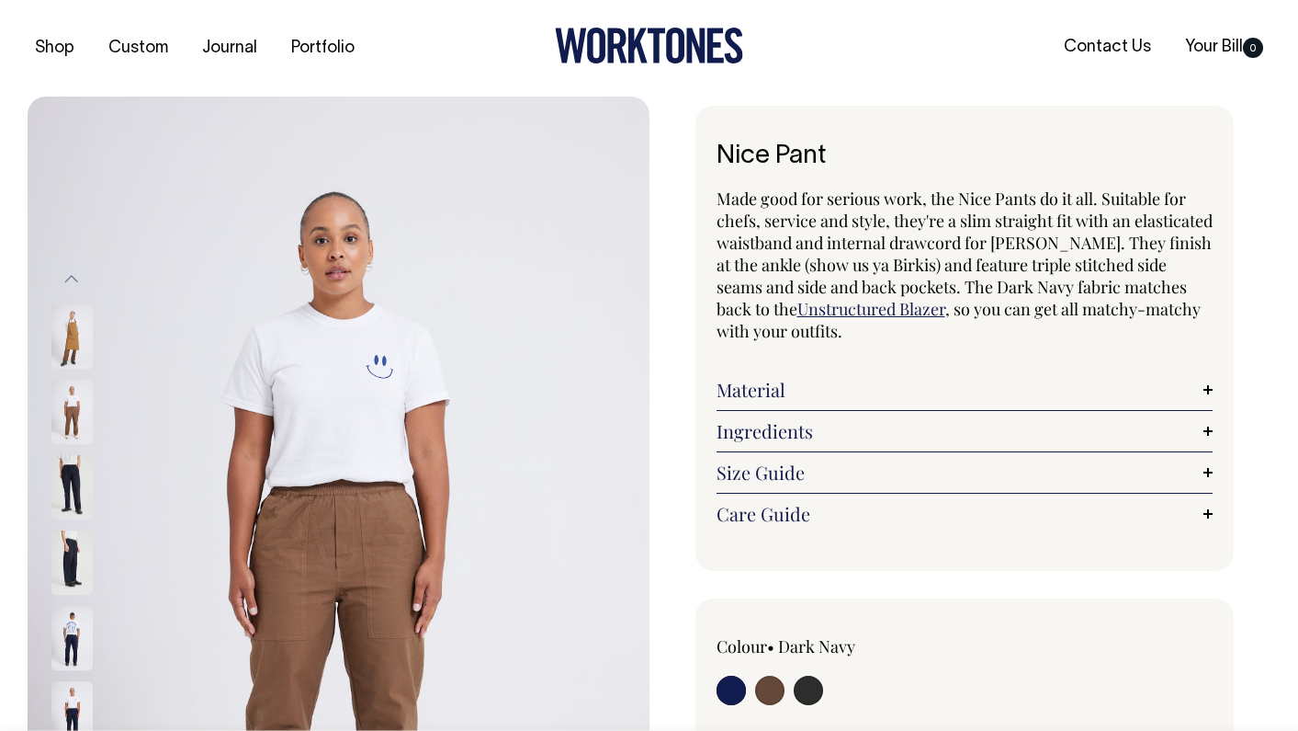
click at [80, 278] on button "Previous" at bounding box center [72, 278] width 28 height 41
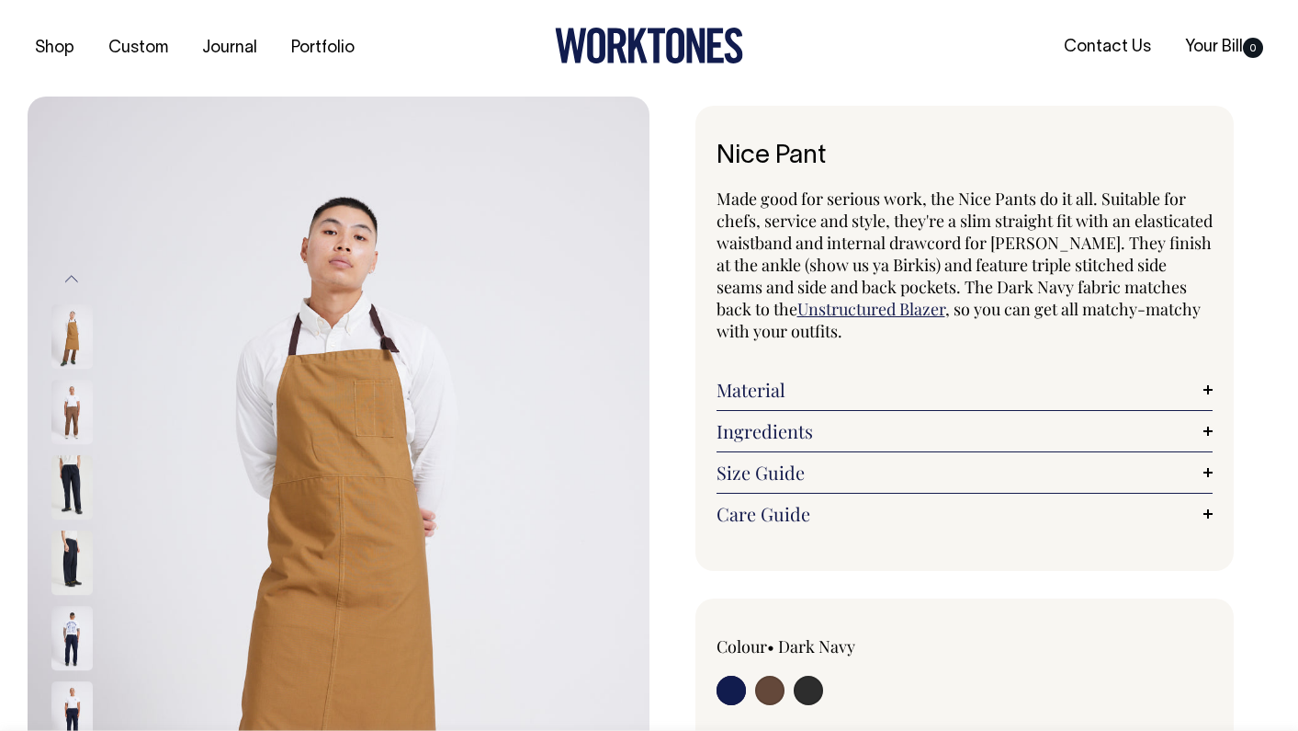
click at [80, 278] on button "Previous" at bounding box center [72, 278] width 28 height 41
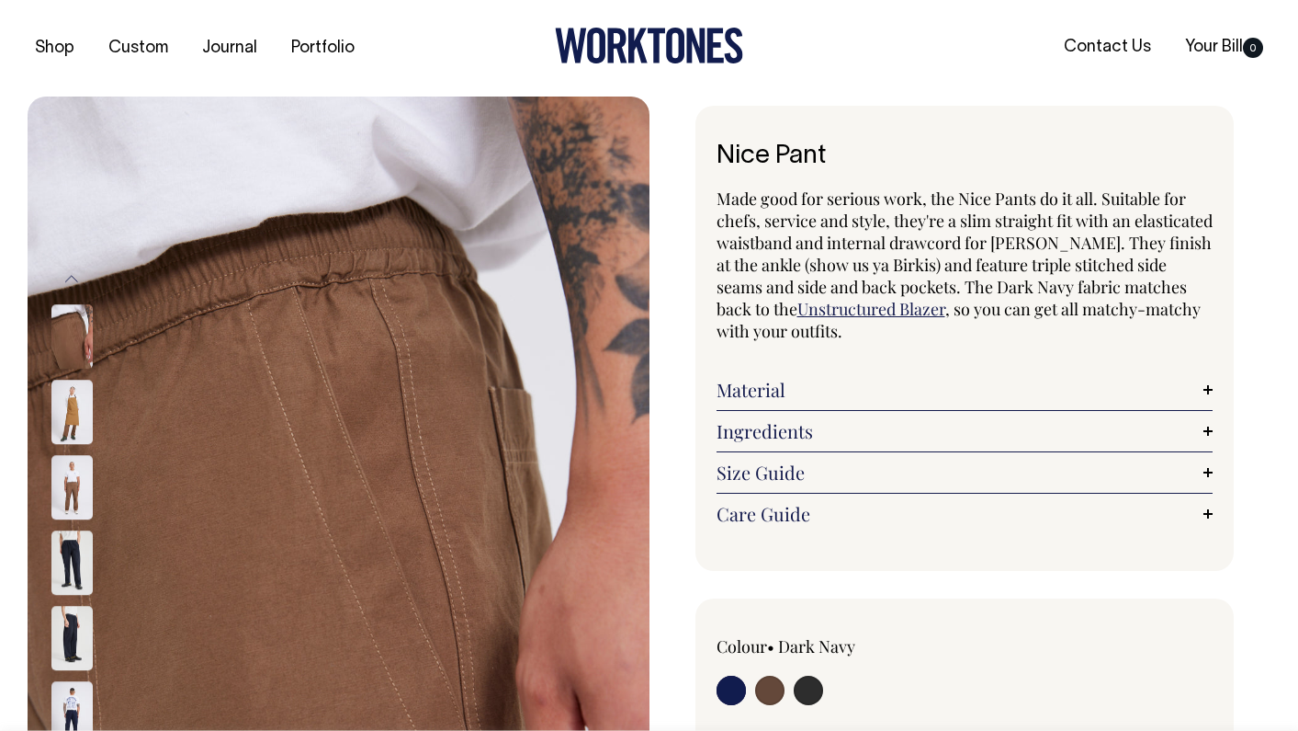
click at [80, 278] on button "Previous" at bounding box center [72, 278] width 28 height 41
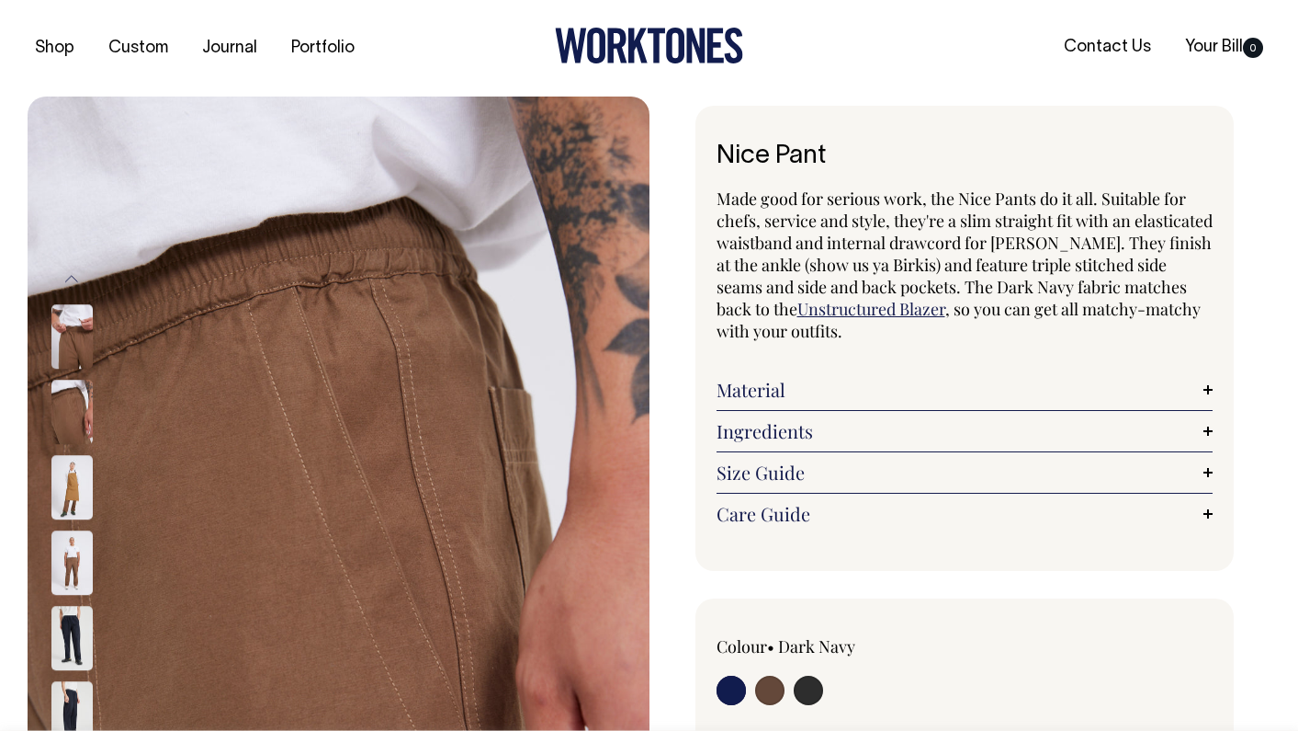
click at [80, 278] on button "Previous" at bounding box center [72, 278] width 28 height 41
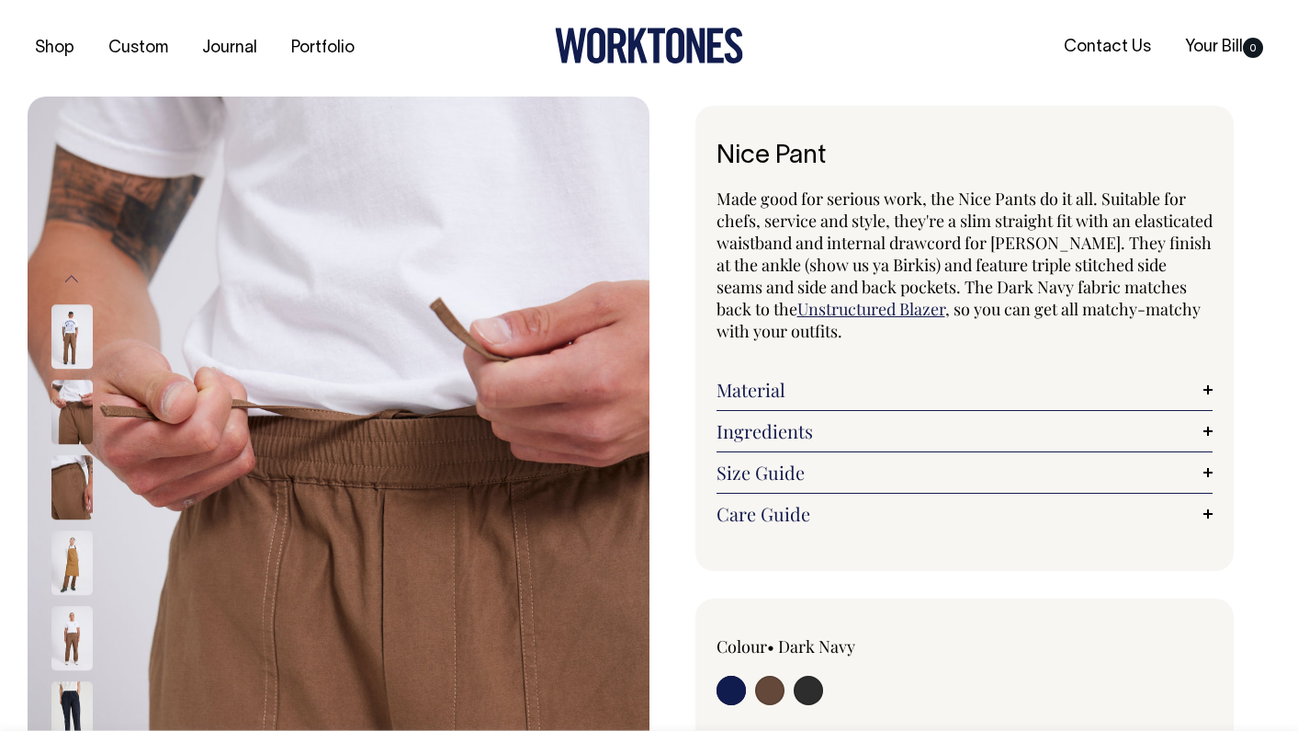
click at [80, 278] on button "Previous" at bounding box center [72, 278] width 28 height 41
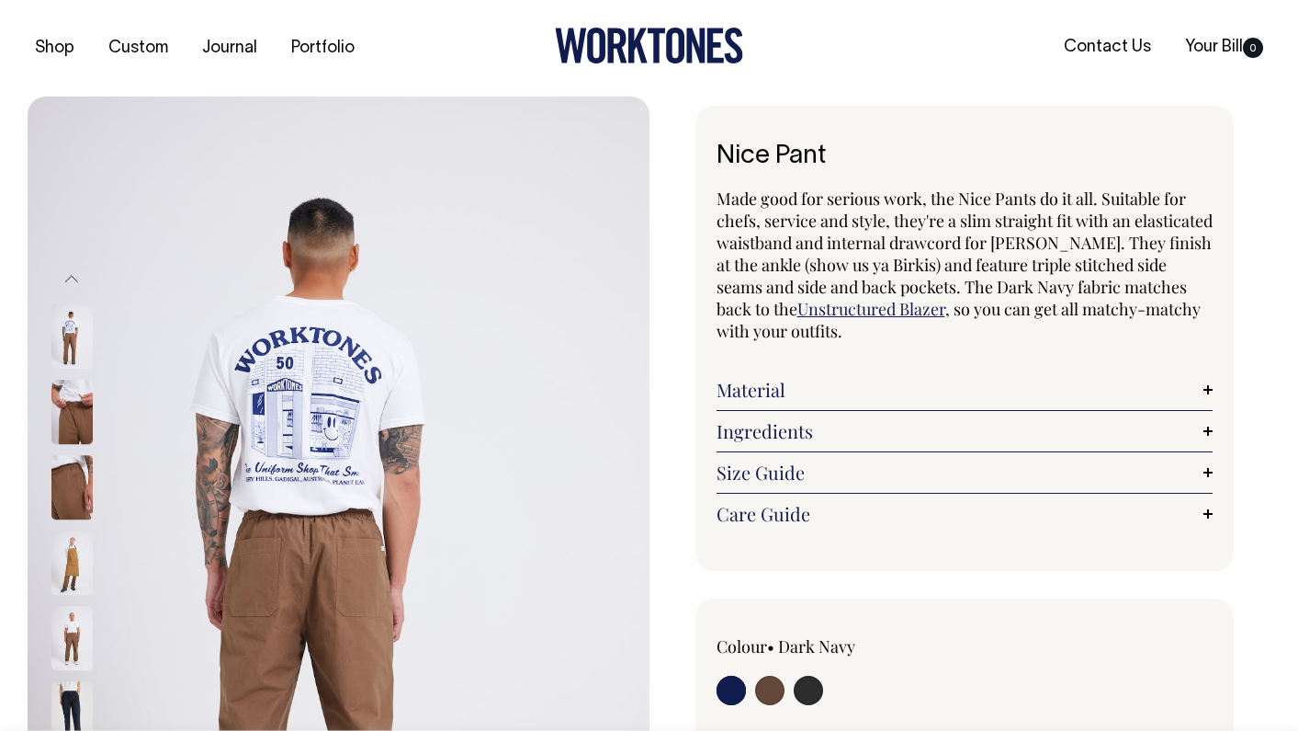
click at [80, 278] on button "Previous" at bounding box center [72, 278] width 28 height 41
